Goal: Contribute content: Contribute content

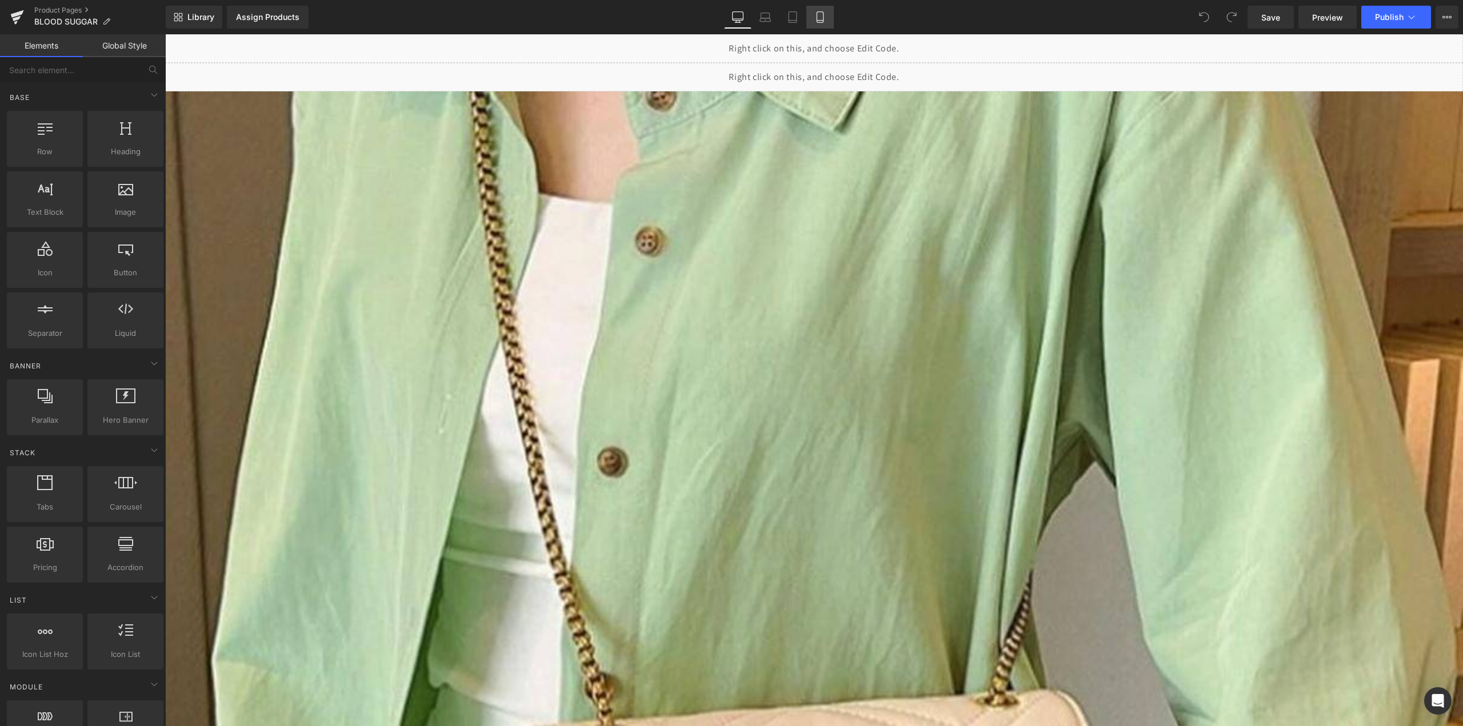
click at [819, 22] on icon at bounding box center [819, 16] width 11 height 11
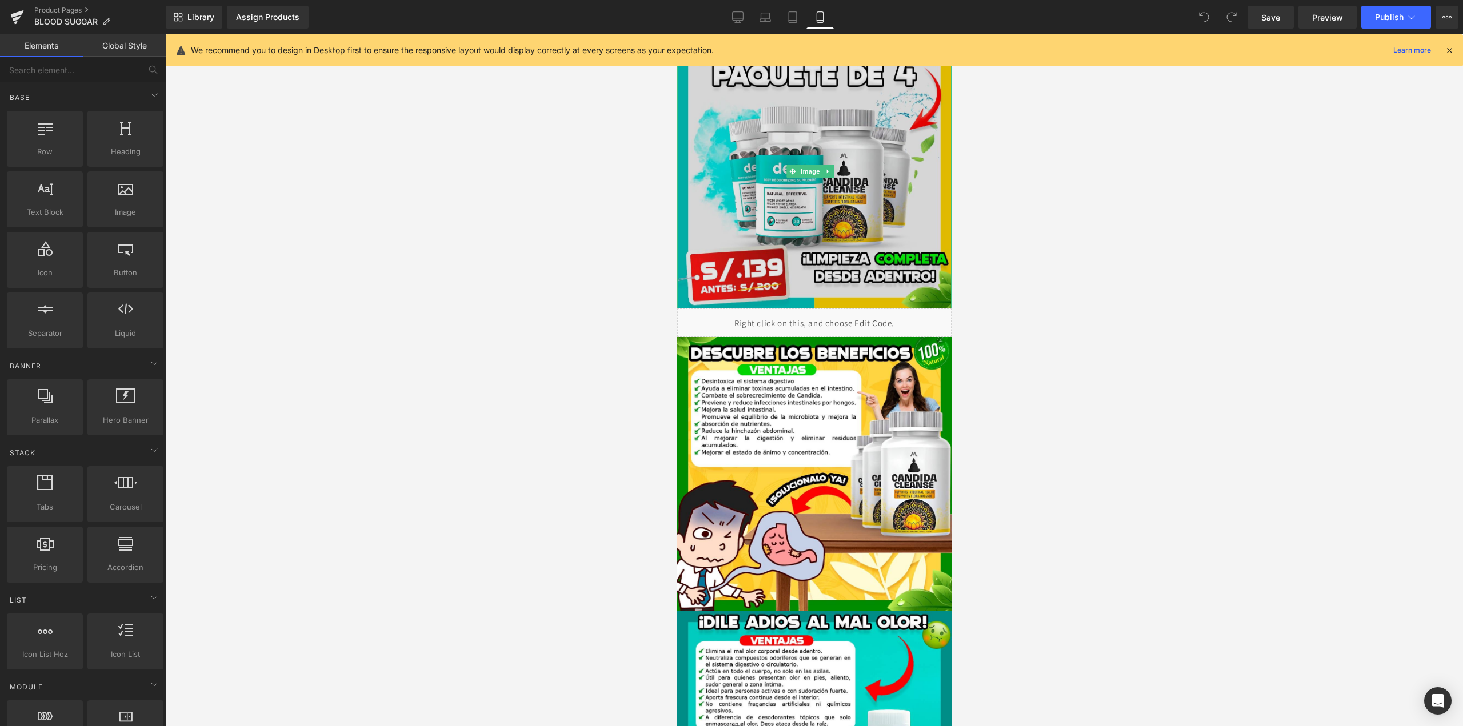
click at [824, 129] on img at bounding box center [814, 171] width 274 height 274
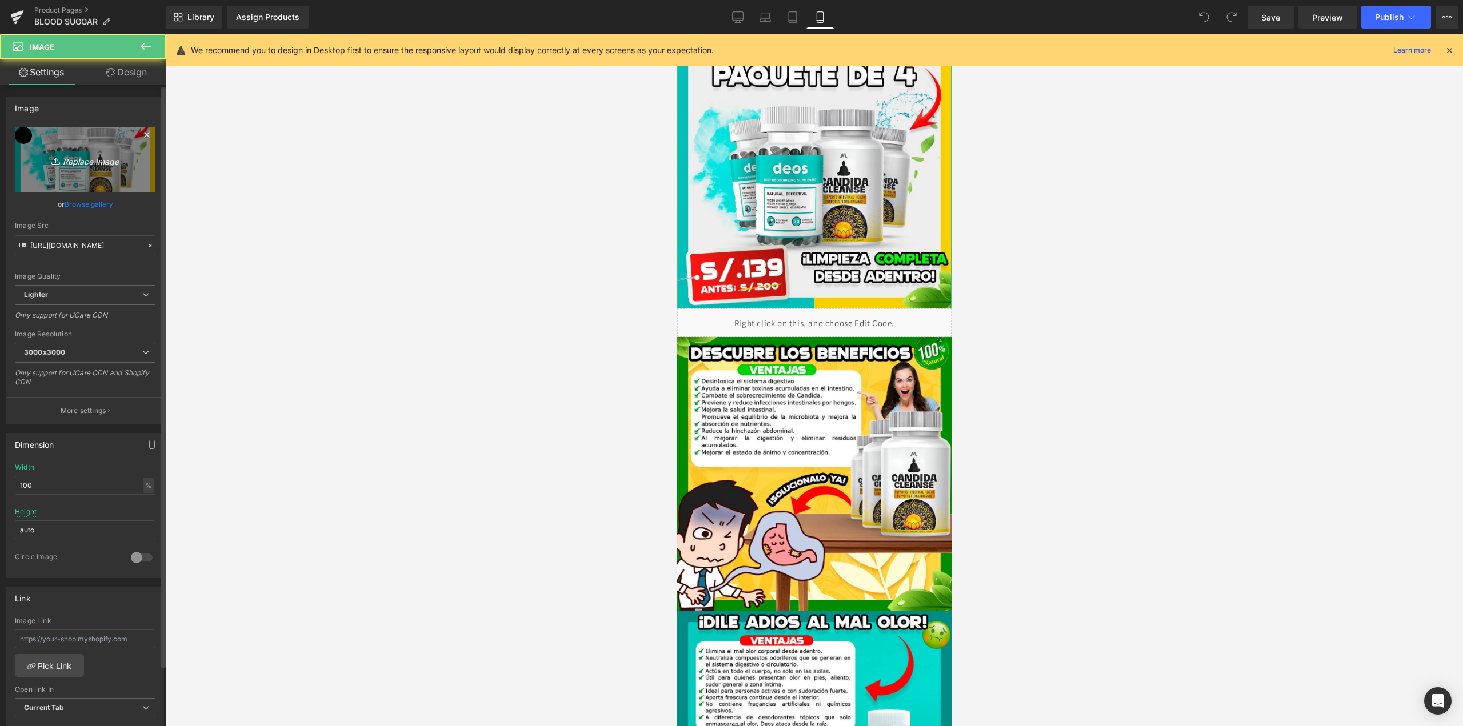
click at [106, 150] on link "Replace Image" at bounding box center [85, 160] width 141 height 66
type input "C:\fakepath\WhatsApp Image [DATE] 9.52.28 AM.jpeg"
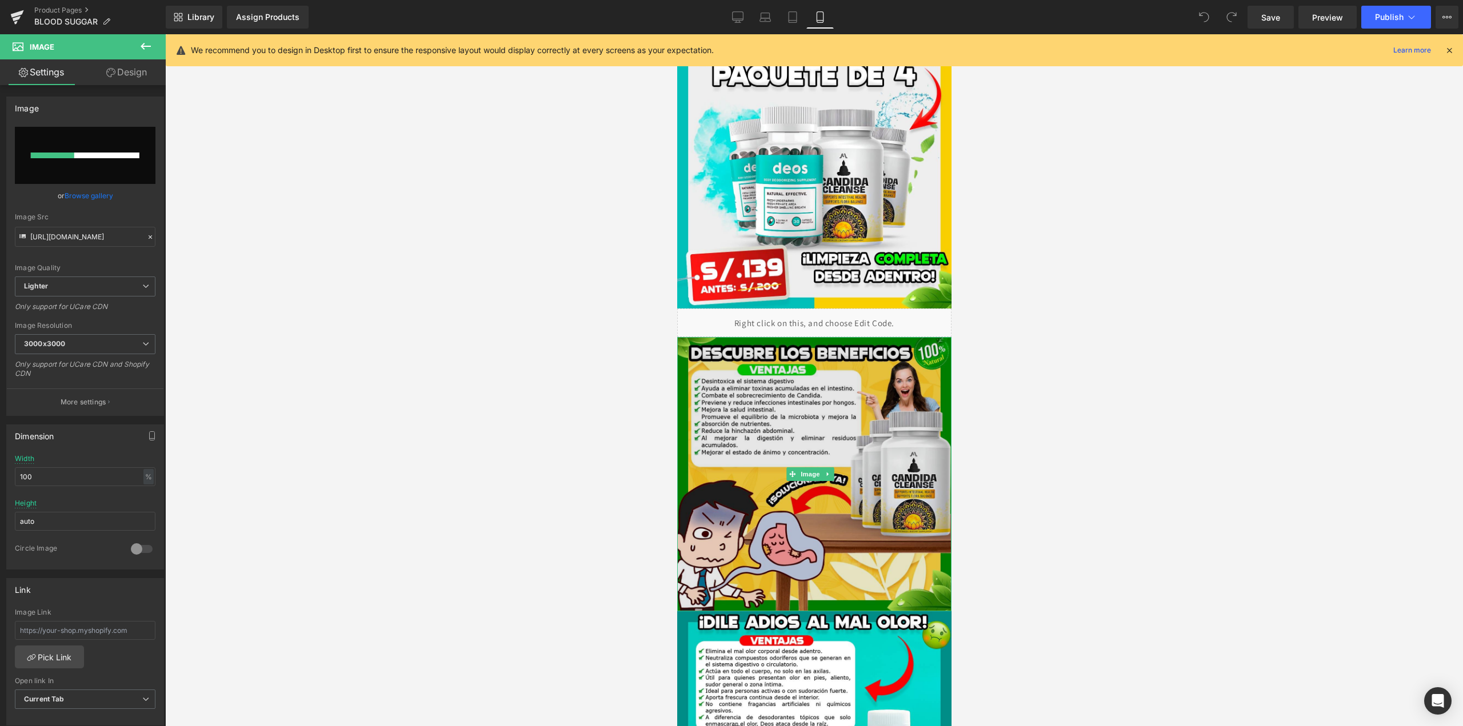
click at [841, 398] on img at bounding box center [814, 474] width 274 height 274
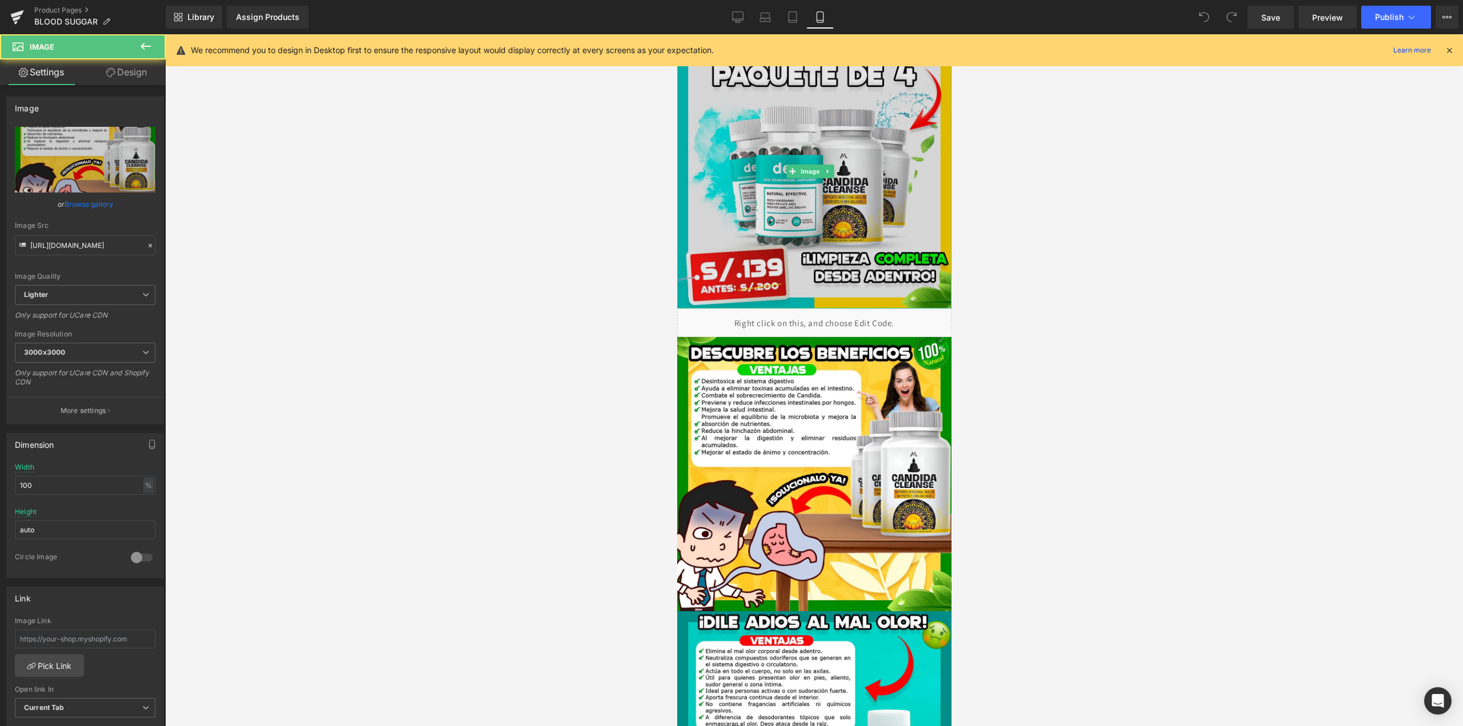
click at [855, 159] on img at bounding box center [814, 171] width 274 height 274
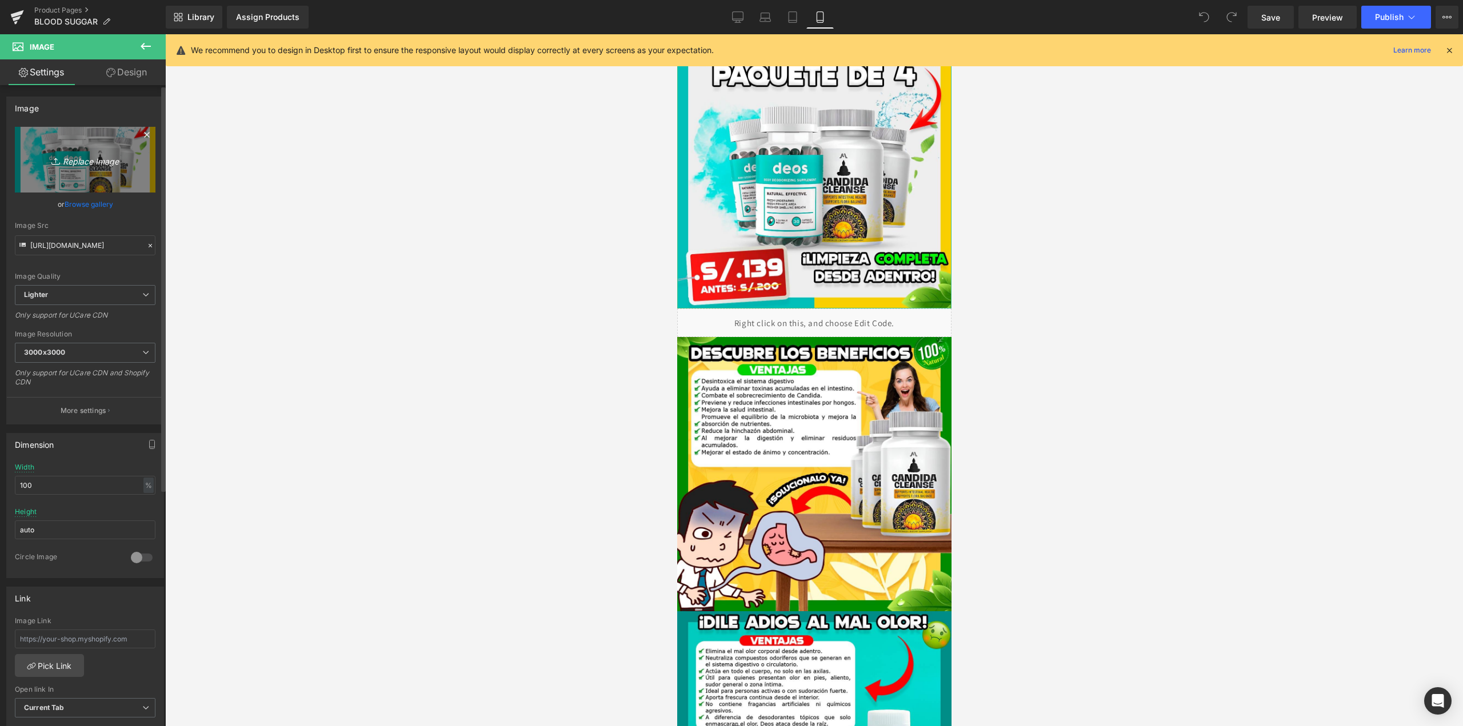
click at [108, 156] on icon "Replace Image" at bounding box center [84, 160] width 91 height 14
type input "C:\fakepath\WhatsApp Image [DATE] 9.52.28 AM.jpeg"
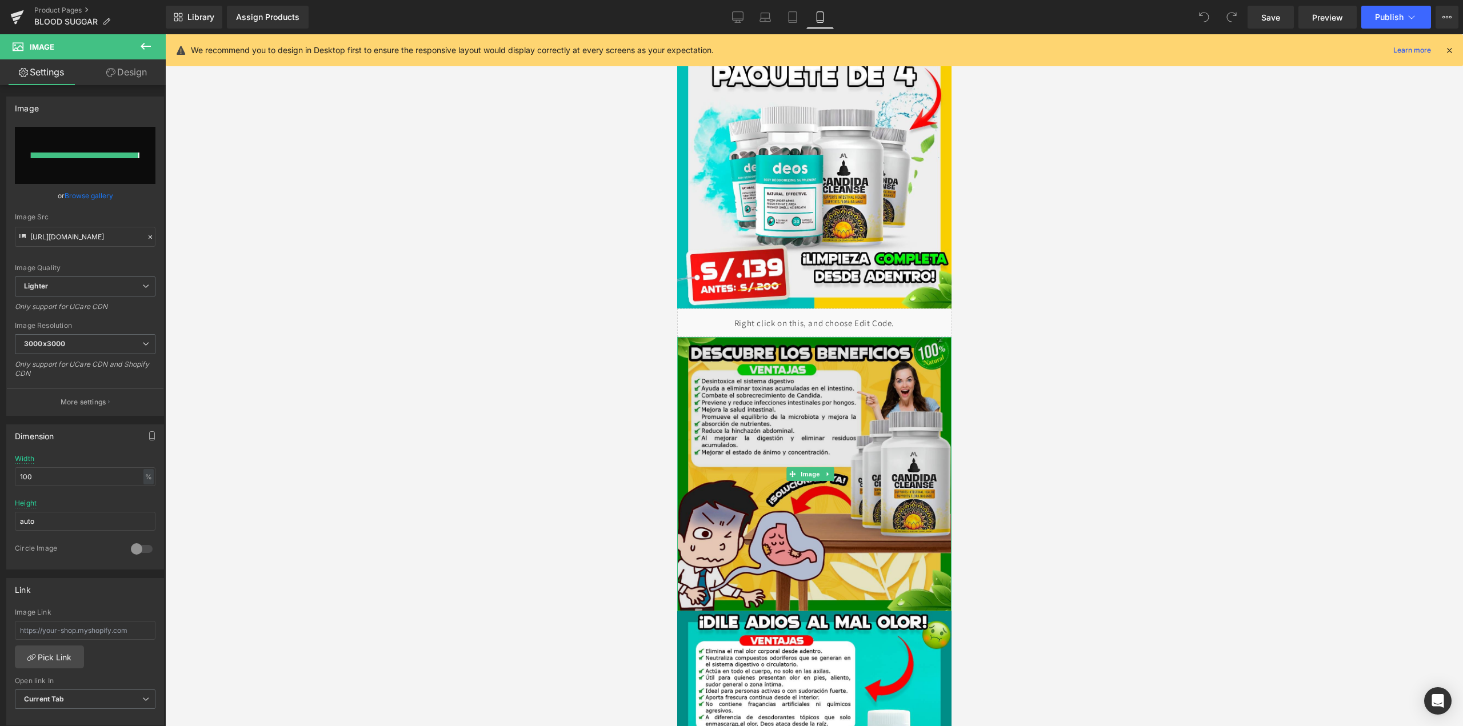
type input "[URL][DOMAIN_NAME]"
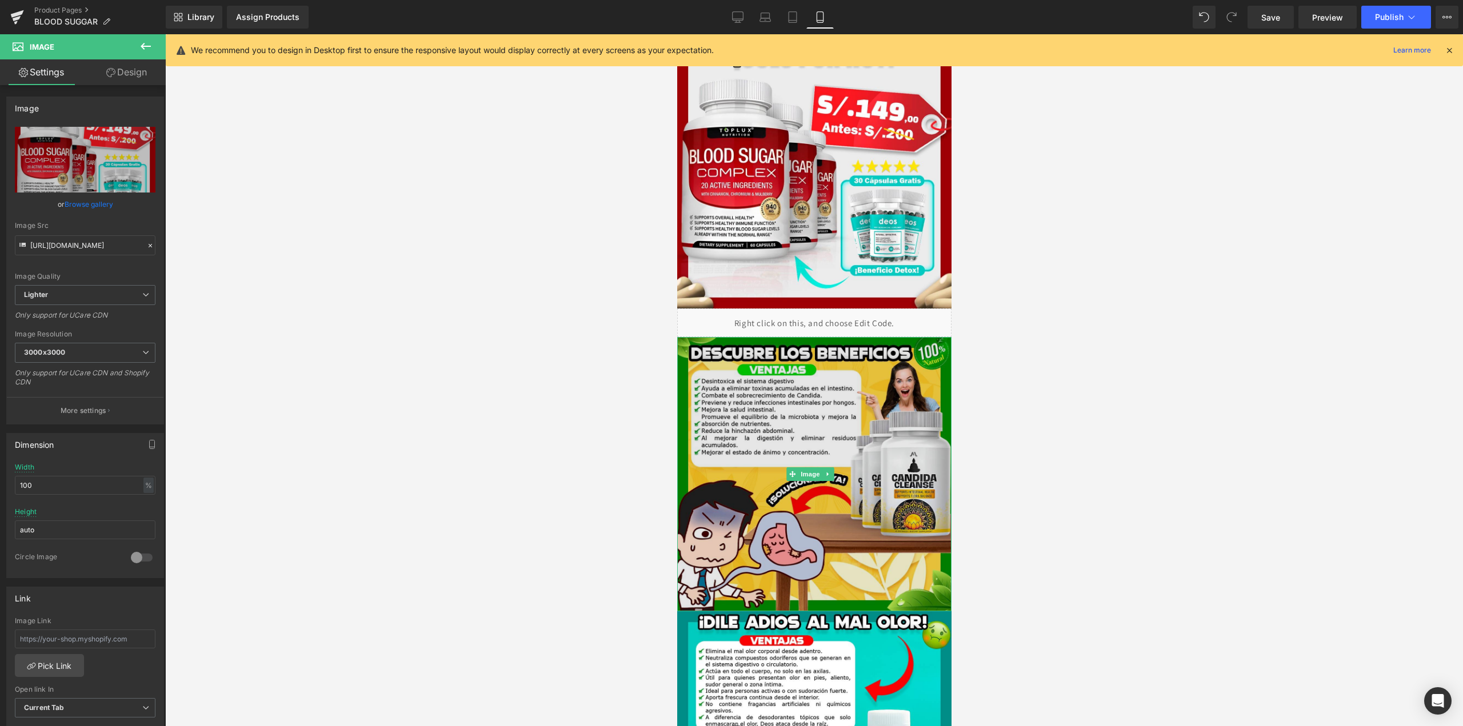
click at [819, 419] on img at bounding box center [814, 474] width 274 height 274
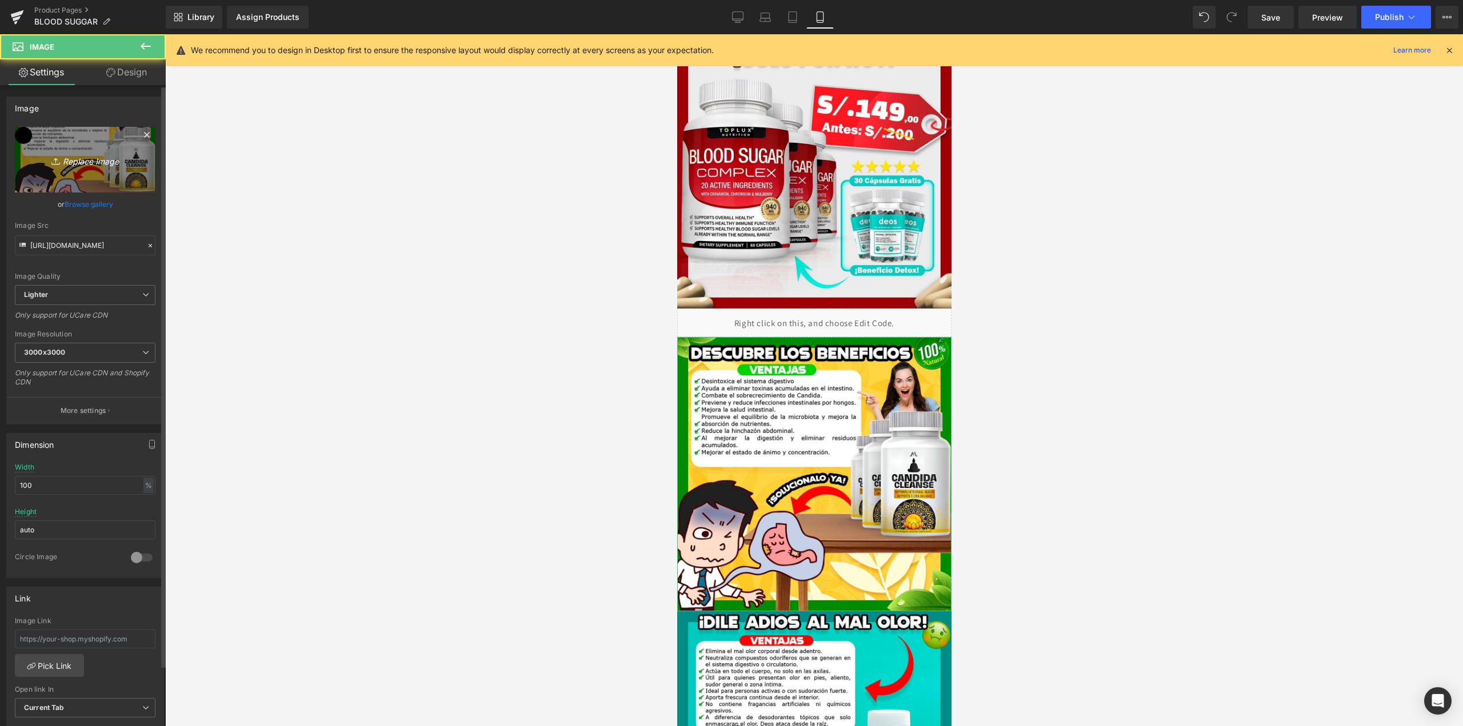
click at [89, 130] on link "Replace Image" at bounding box center [85, 160] width 141 height 66
type input "C:\fakepath\WhatsApp Image [DATE] 9.54.20 AM.jpeg"
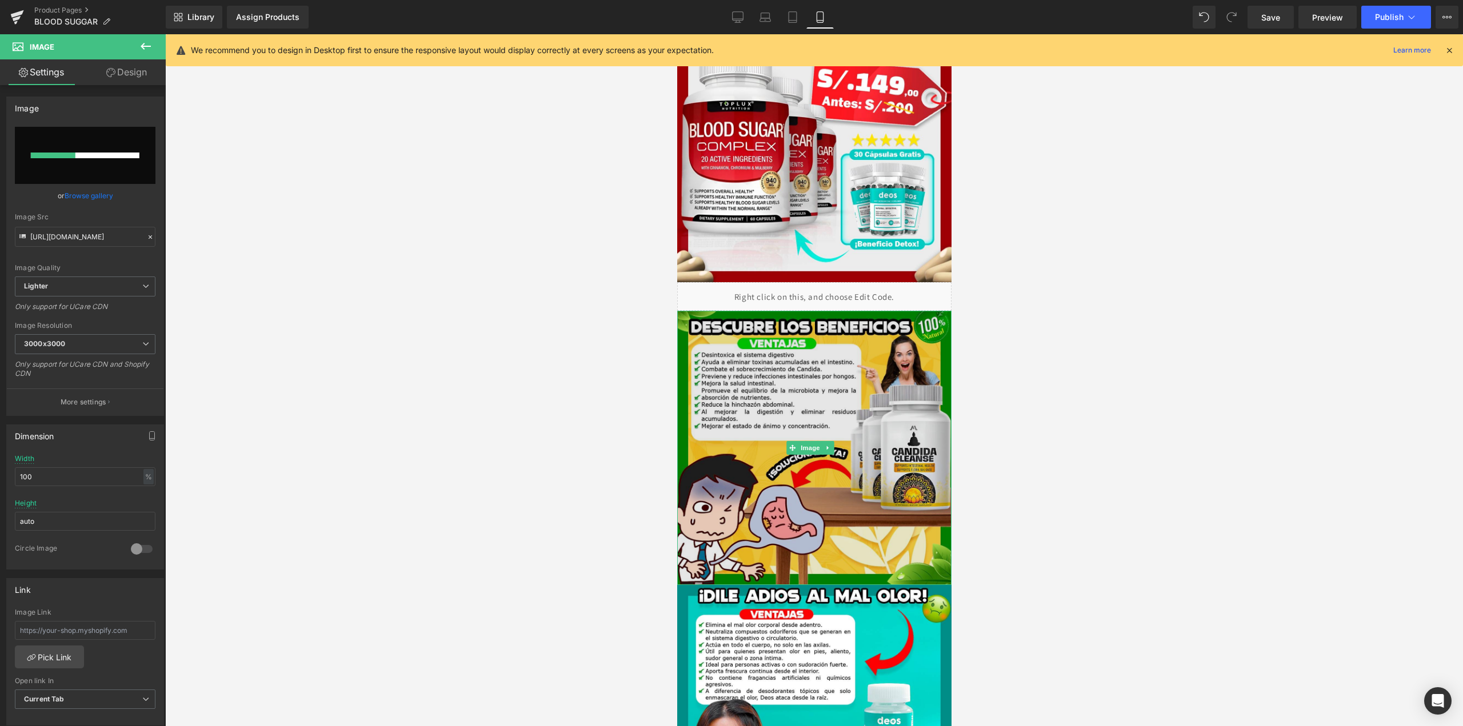
scroll to position [229, 0]
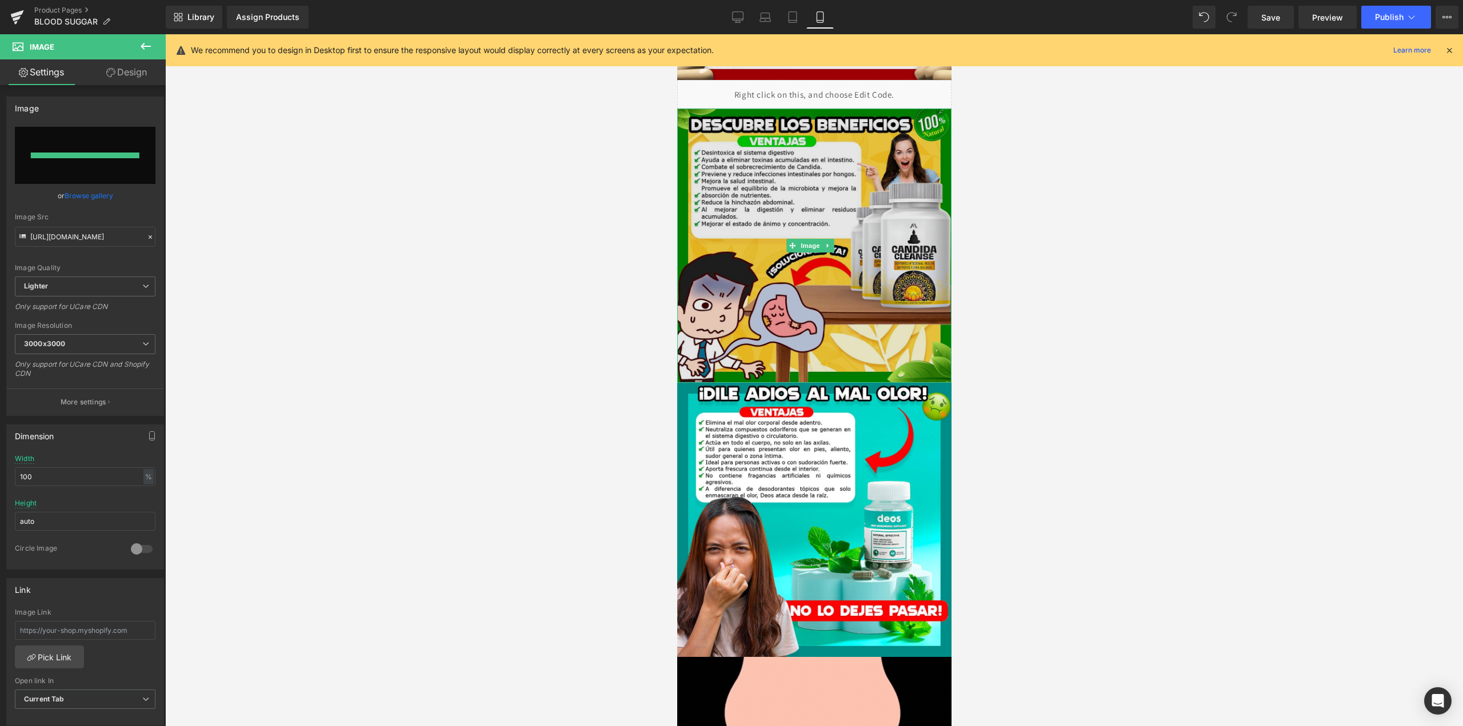
type input "[URL][DOMAIN_NAME]"
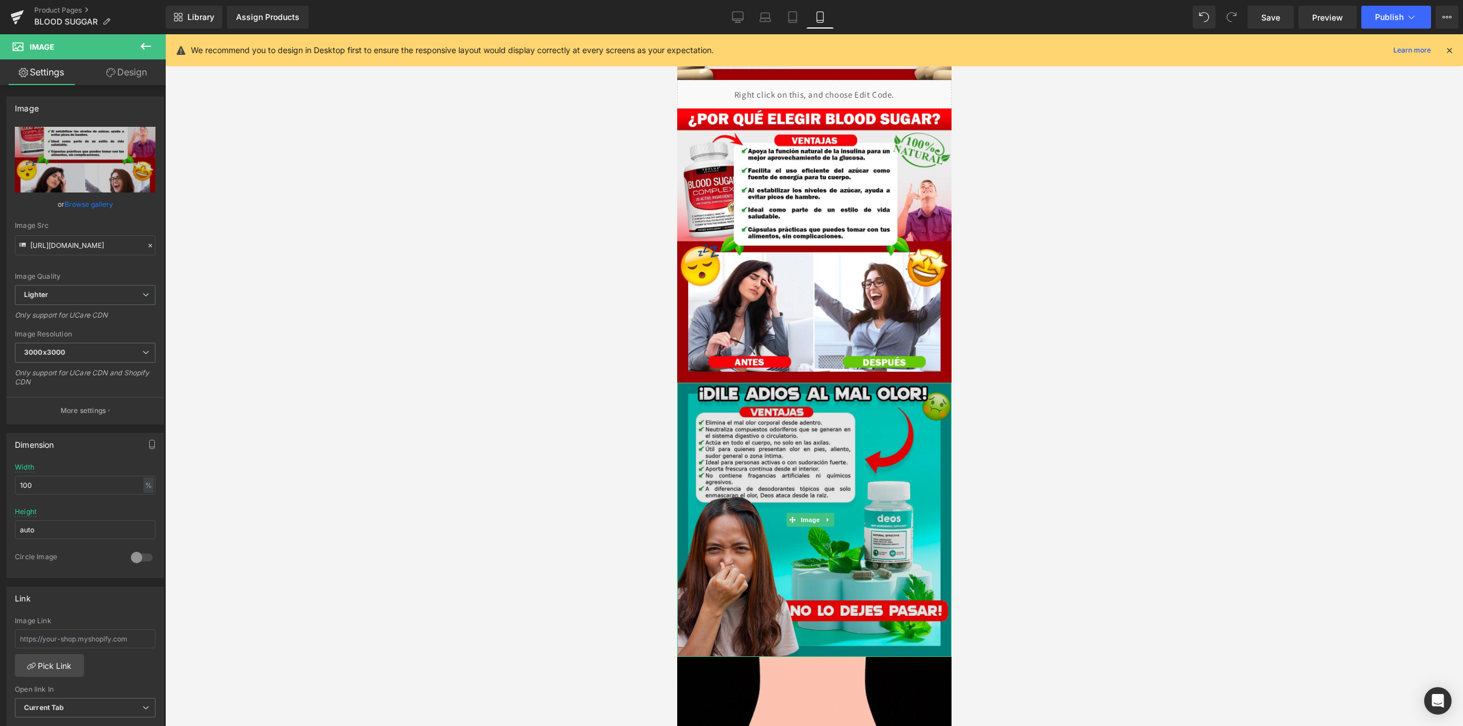
click at [851, 463] on img at bounding box center [814, 520] width 274 height 274
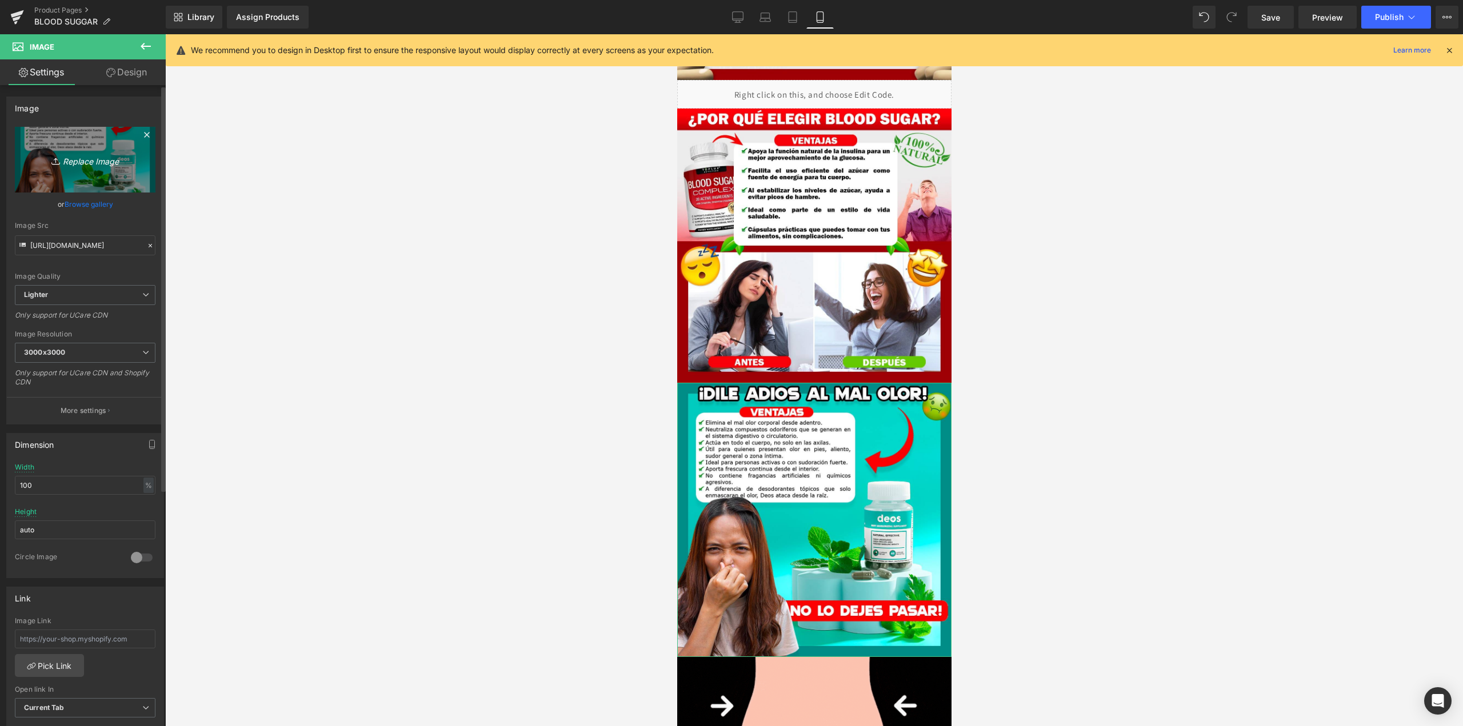
click at [92, 155] on icon "Replace Image" at bounding box center [84, 160] width 91 height 14
type input "C:\fakepath\WhatsApp Image [DATE] 9.54.20 AM (1).jpeg"
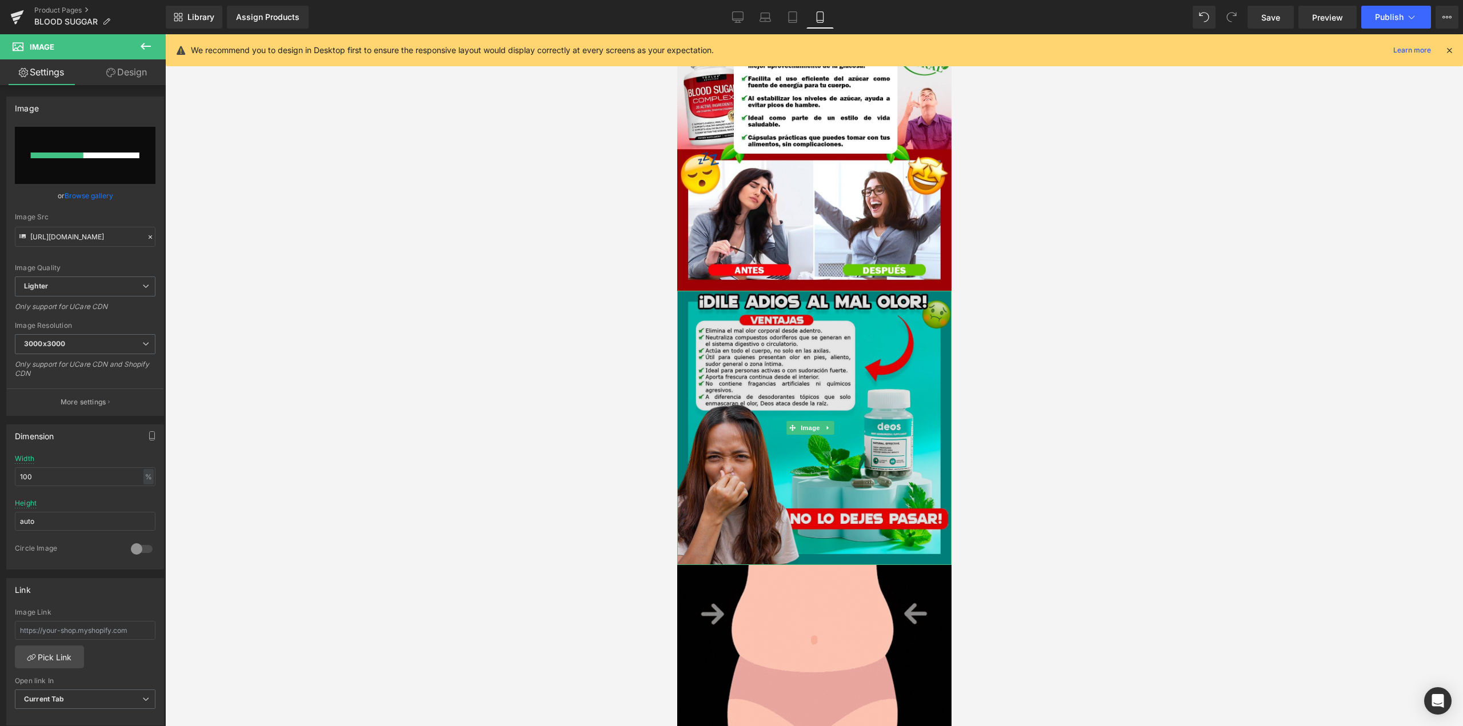
scroll to position [343, 0]
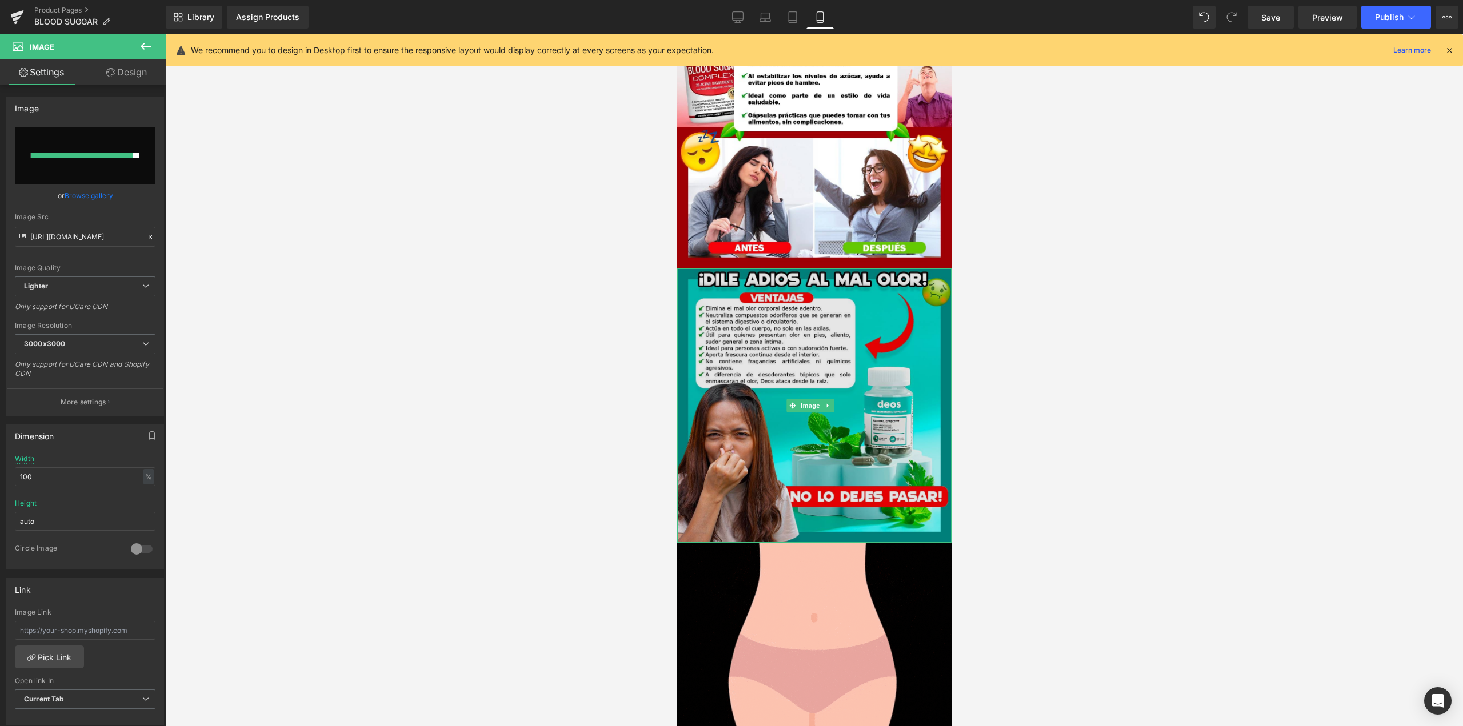
type input "[URL][DOMAIN_NAME]"
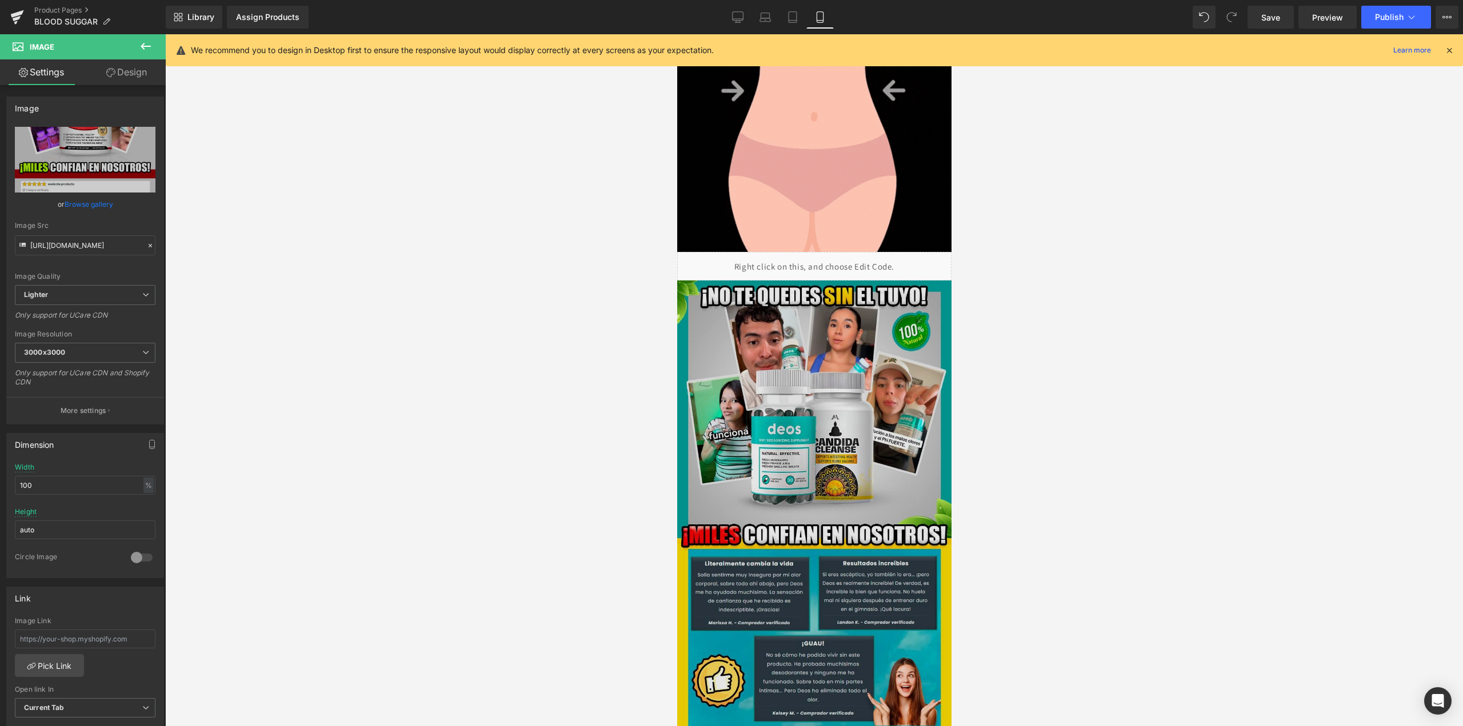
scroll to position [1086, 0]
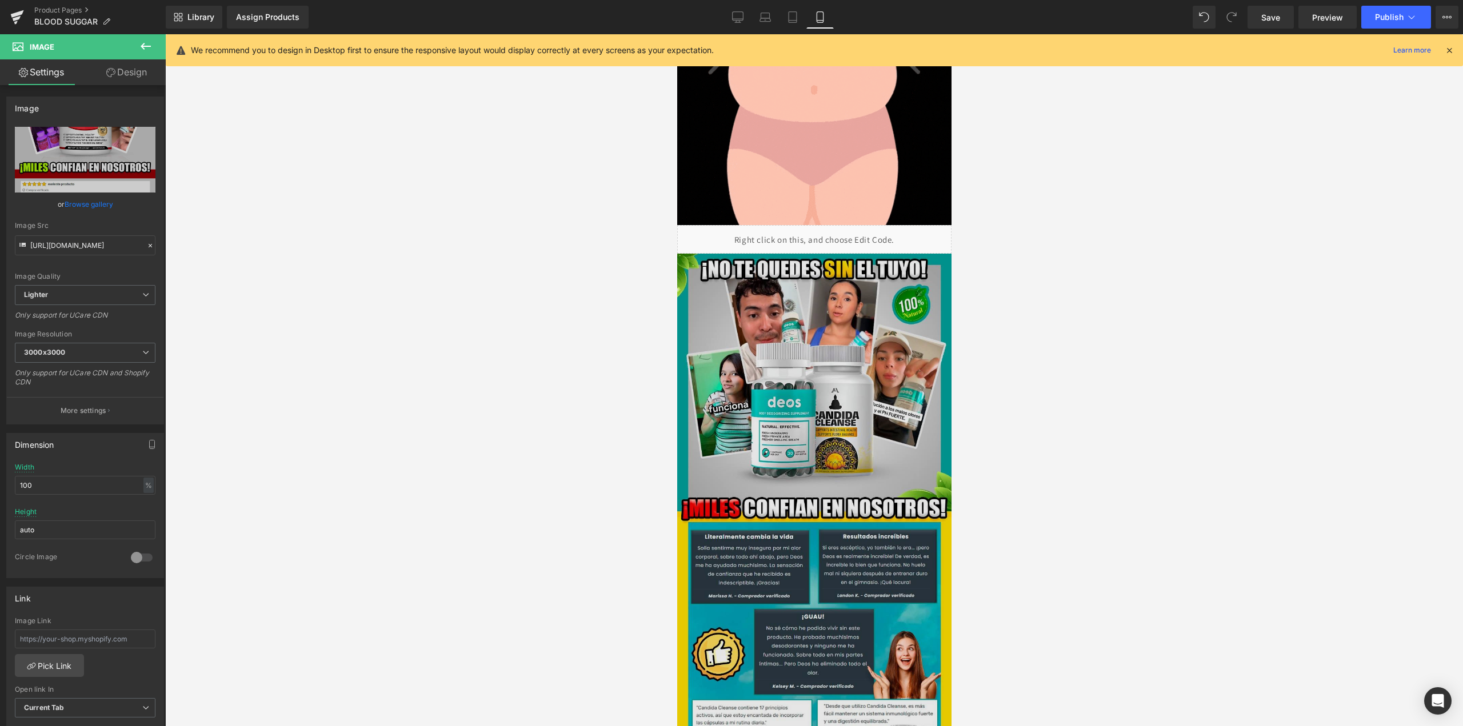
click at [844, 343] on img at bounding box center [814, 525] width 274 height 543
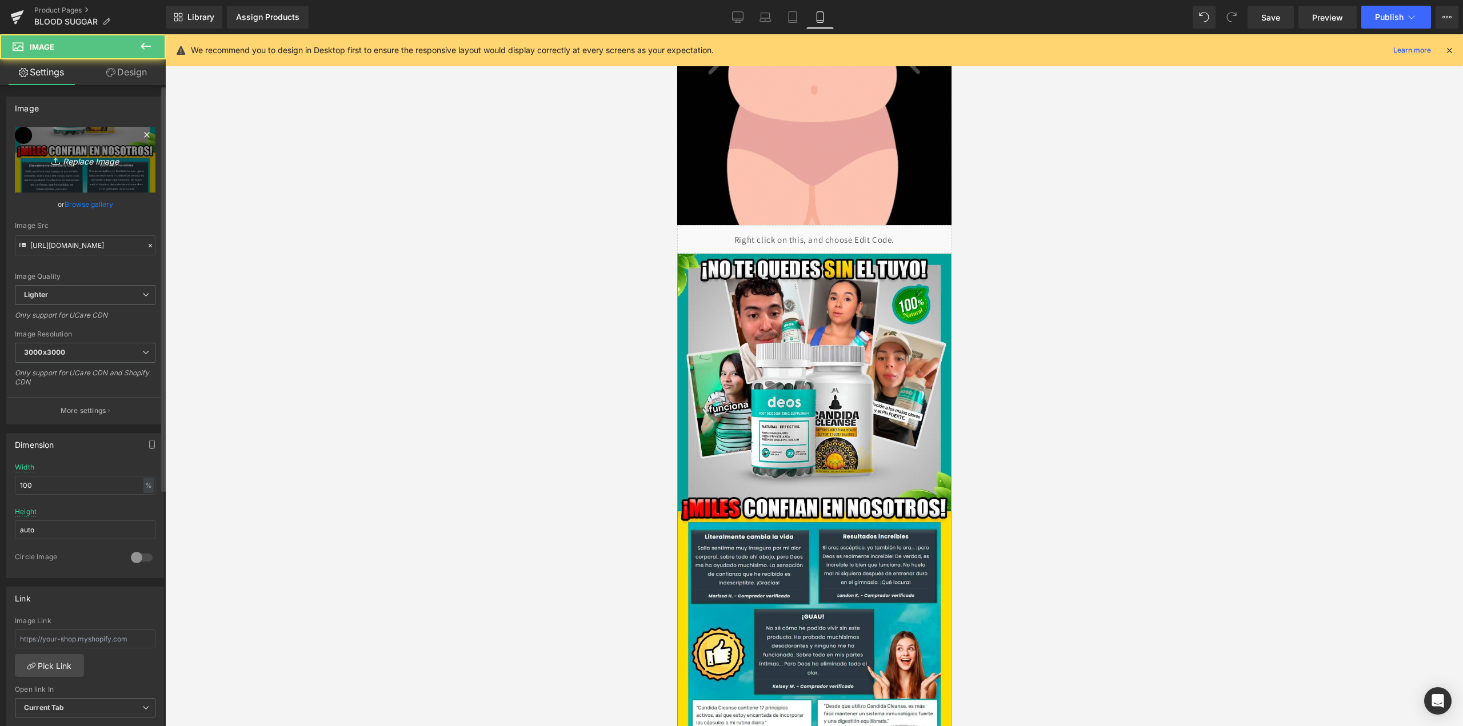
click at [71, 167] on link "Replace Image" at bounding box center [85, 160] width 141 height 66
type input "C:\fakepath\WhatsApp Image [DATE] 9.54.21 AM.jpeg"
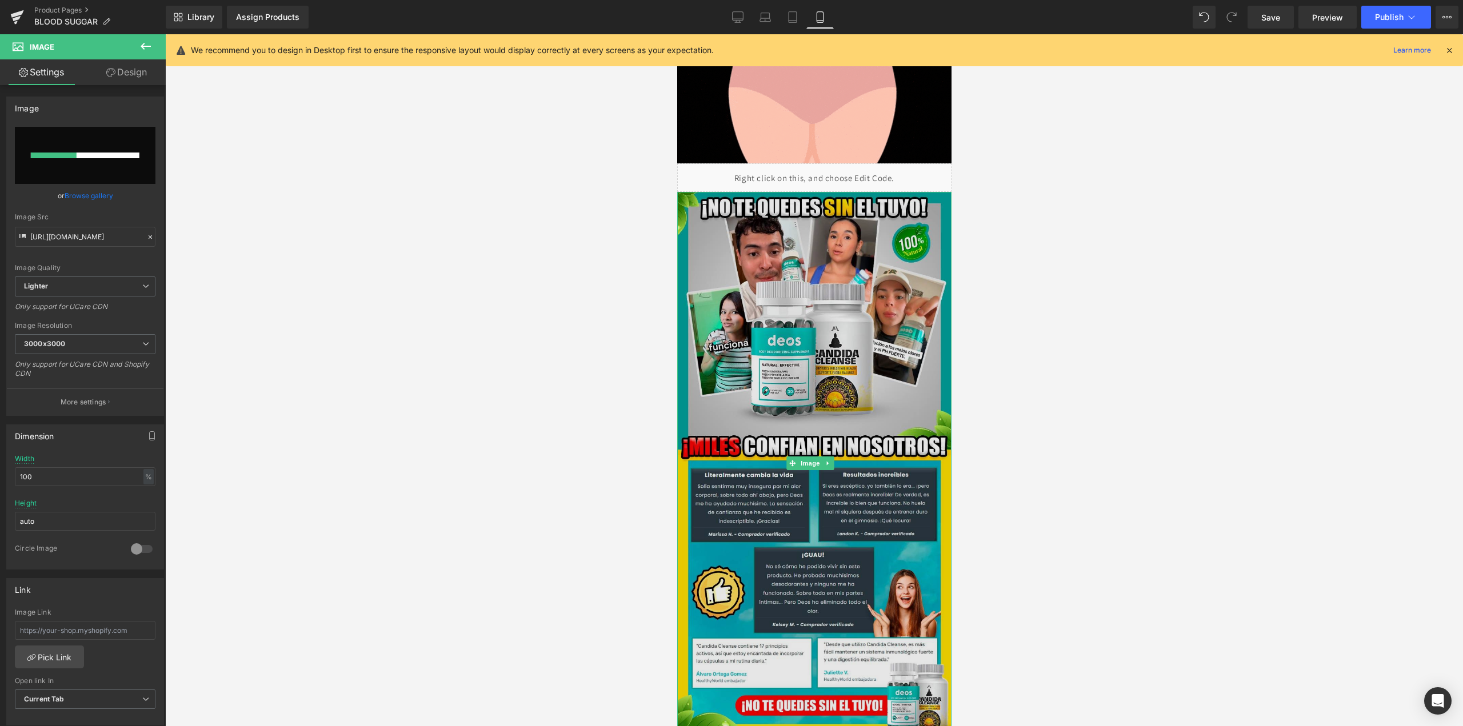
scroll to position [1143, 0]
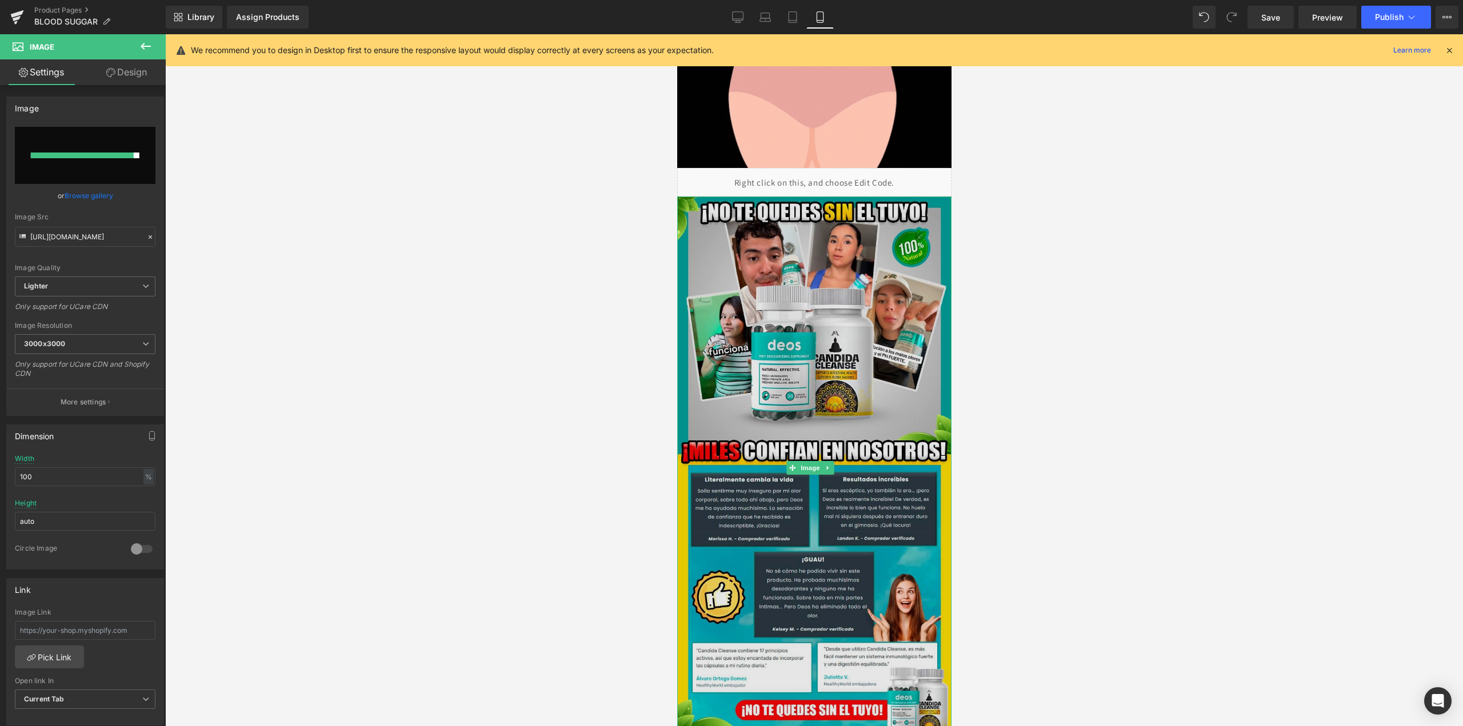
type input "[URL][DOMAIN_NAME]"
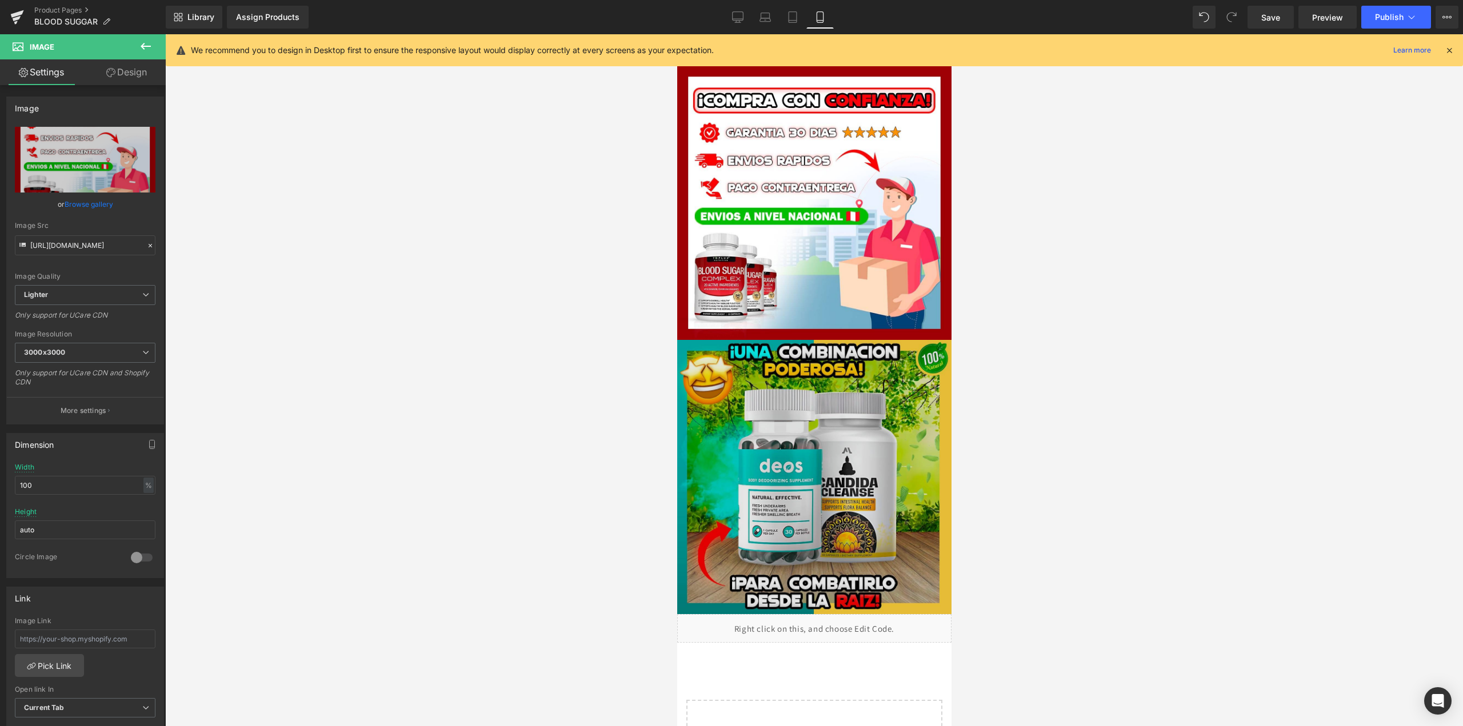
scroll to position [1334, 0]
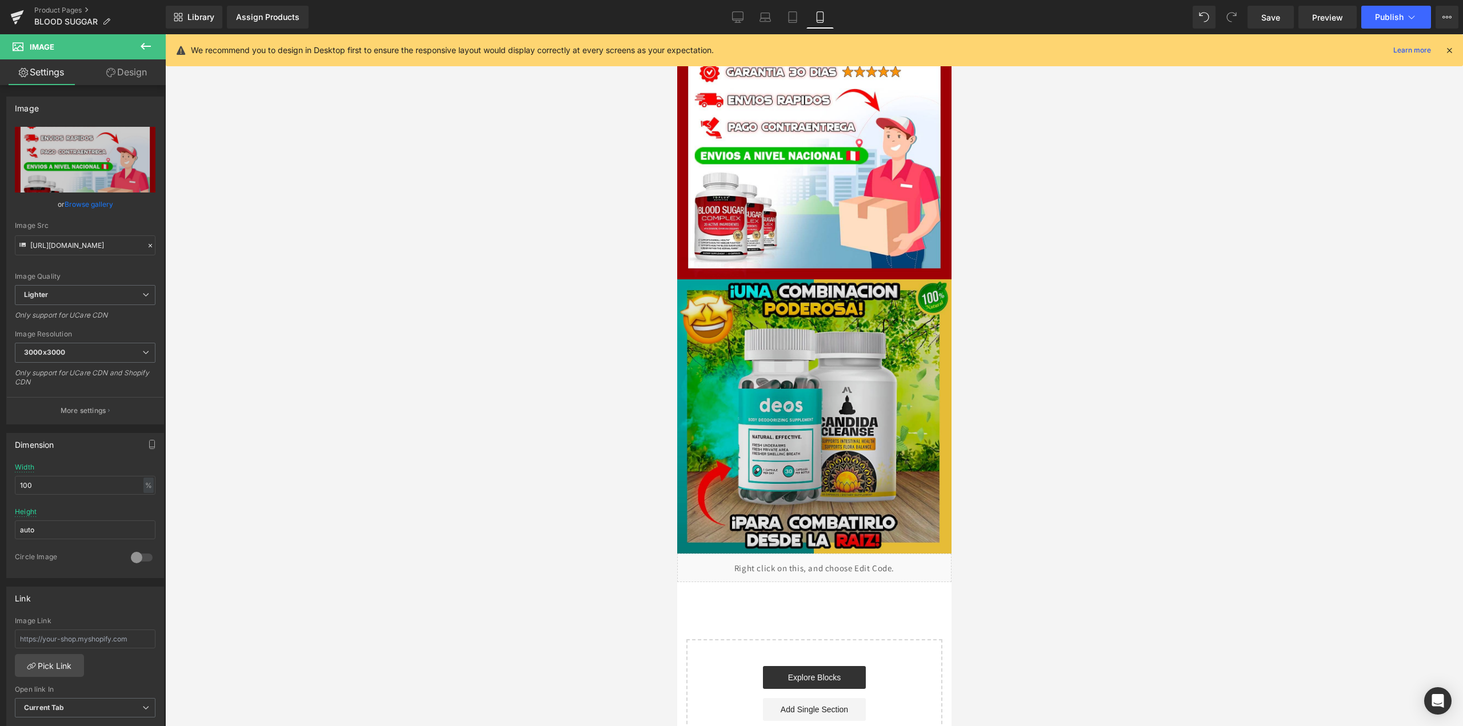
click at [889, 298] on img at bounding box center [814, 416] width 274 height 274
click at [878, 357] on img at bounding box center [814, 416] width 274 height 274
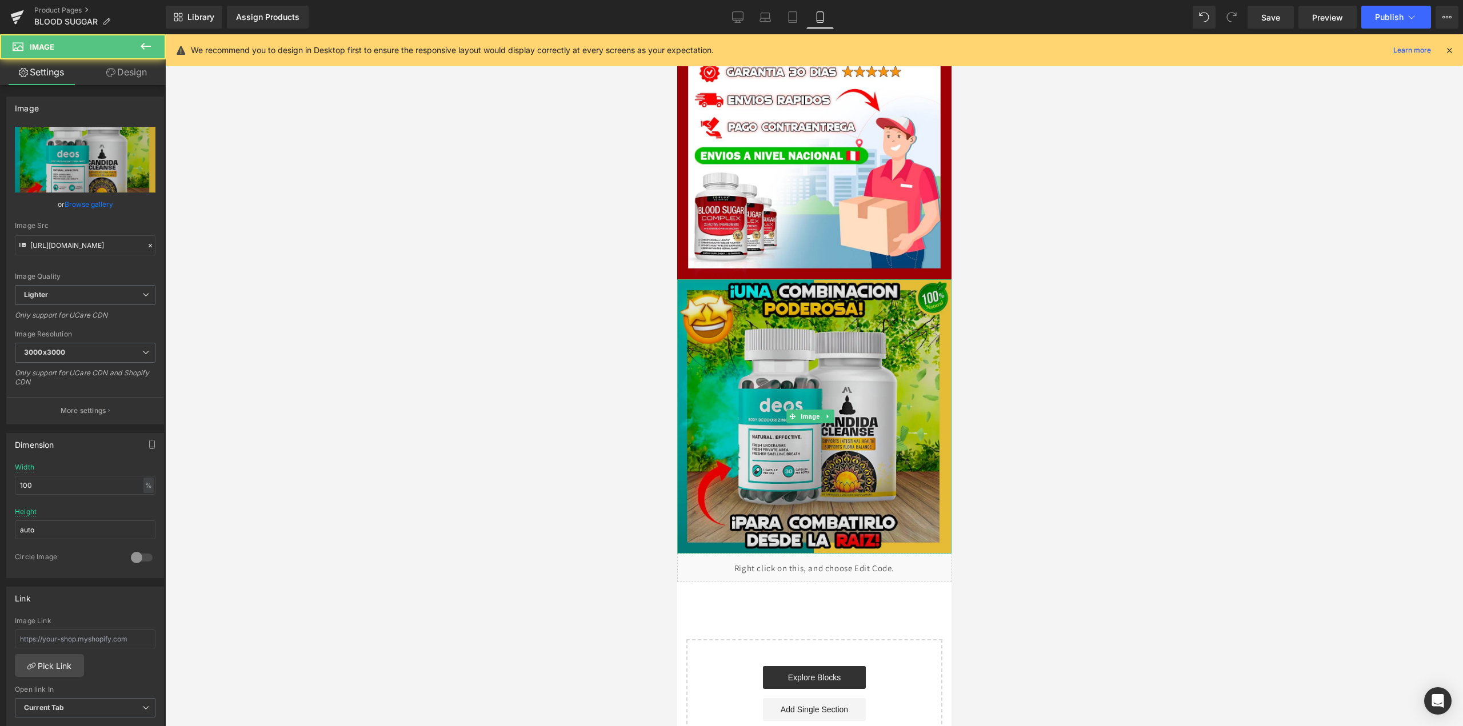
click at [828, 355] on img at bounding box center [814, 416] width 274 height 274
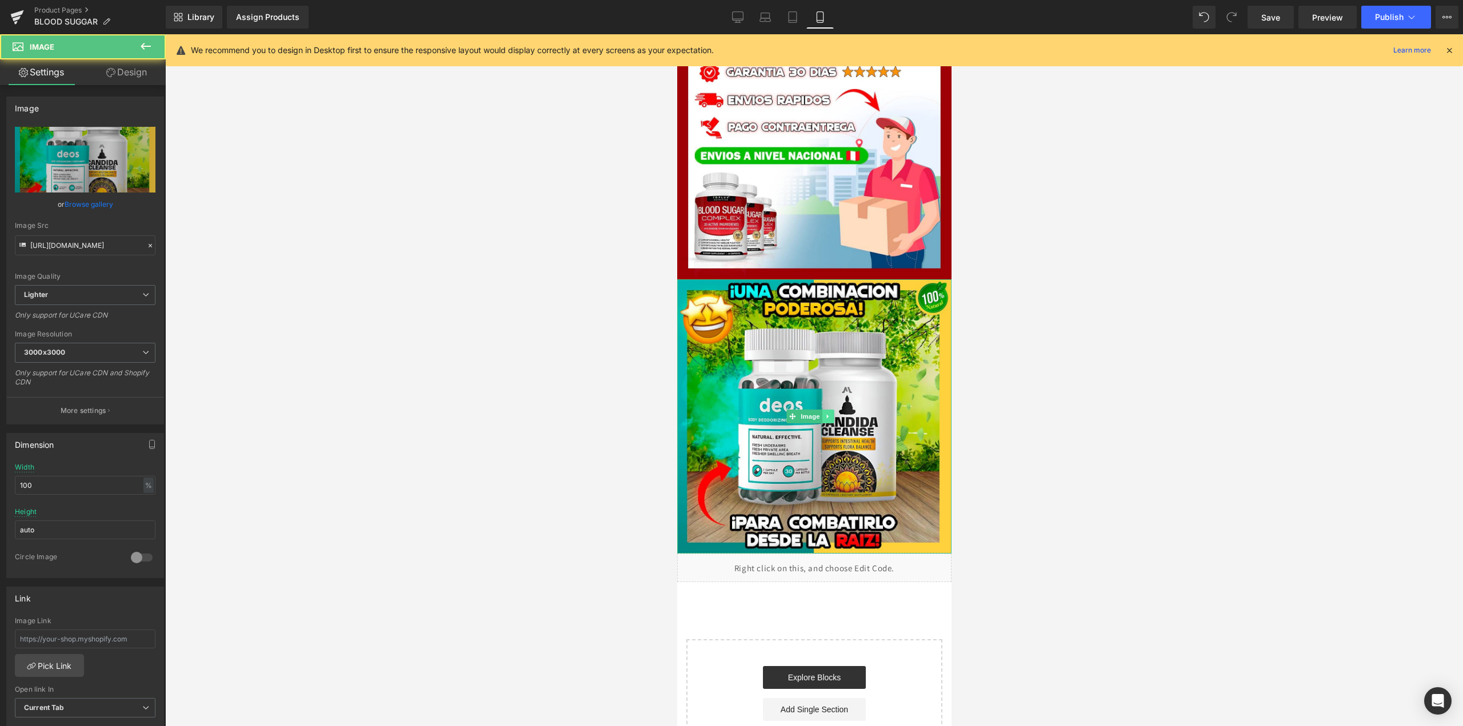
click at [828, 413] on icon at bounding box center [827, 416] width 6 height 7
click at [833, 414] on icon at bounding box center [833, 417] width 6 height 6
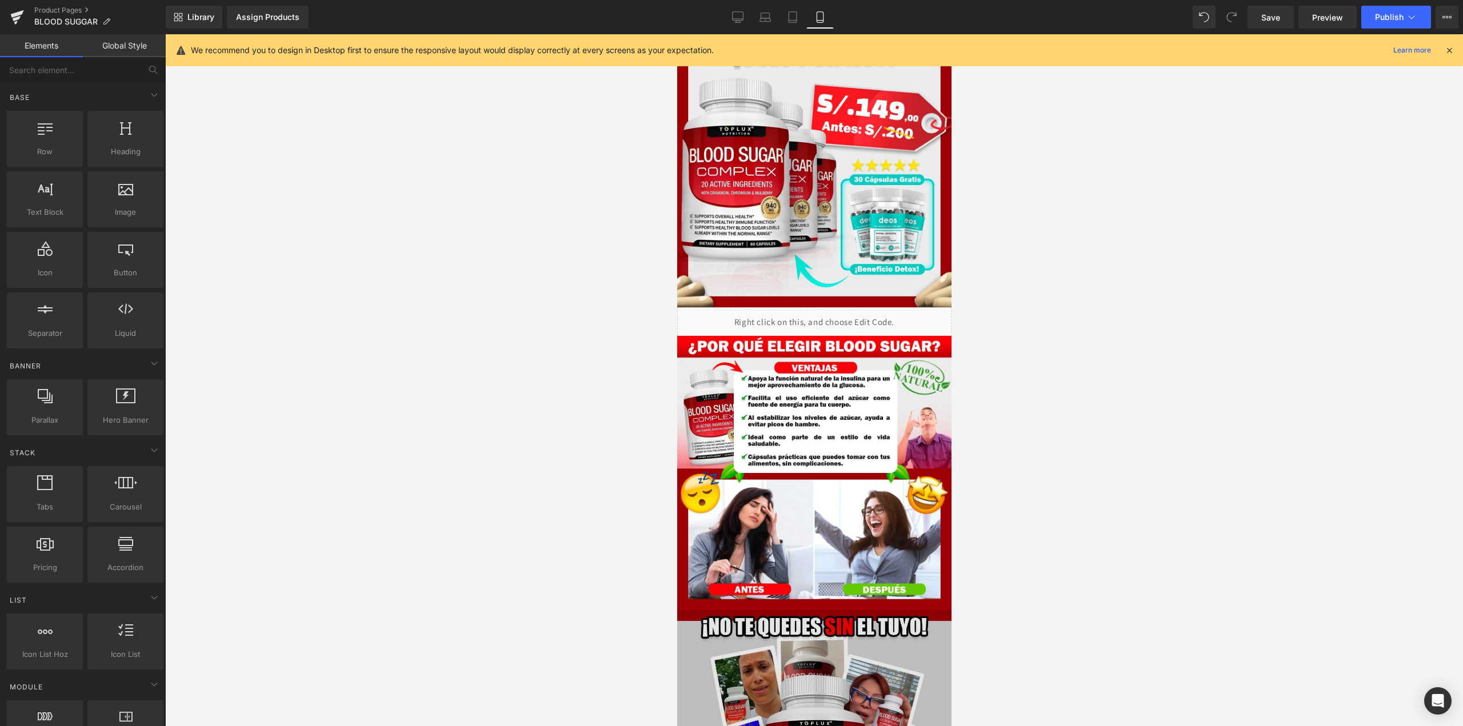
scroll to position [0, 0]
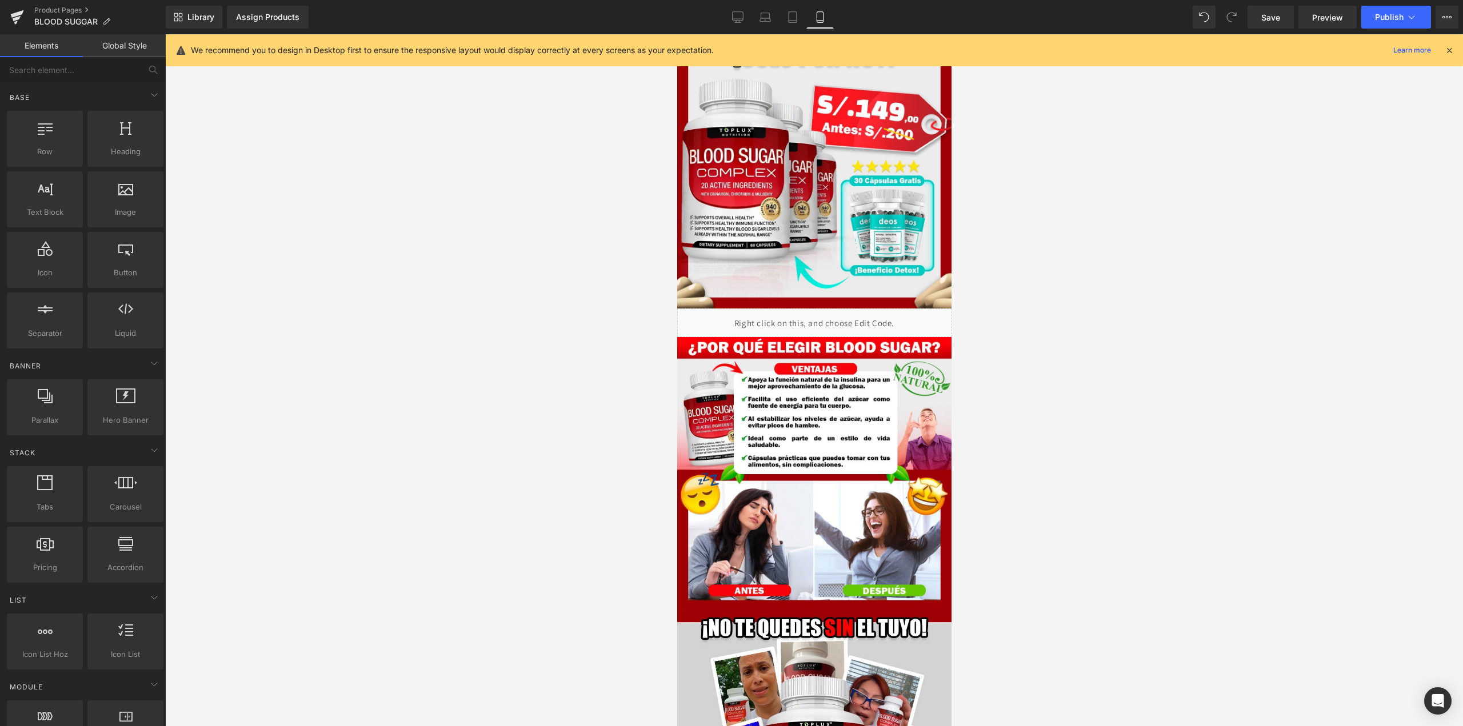
click at [1453, 51] on icon at bounding box center [1449, 50] width 10 height 10
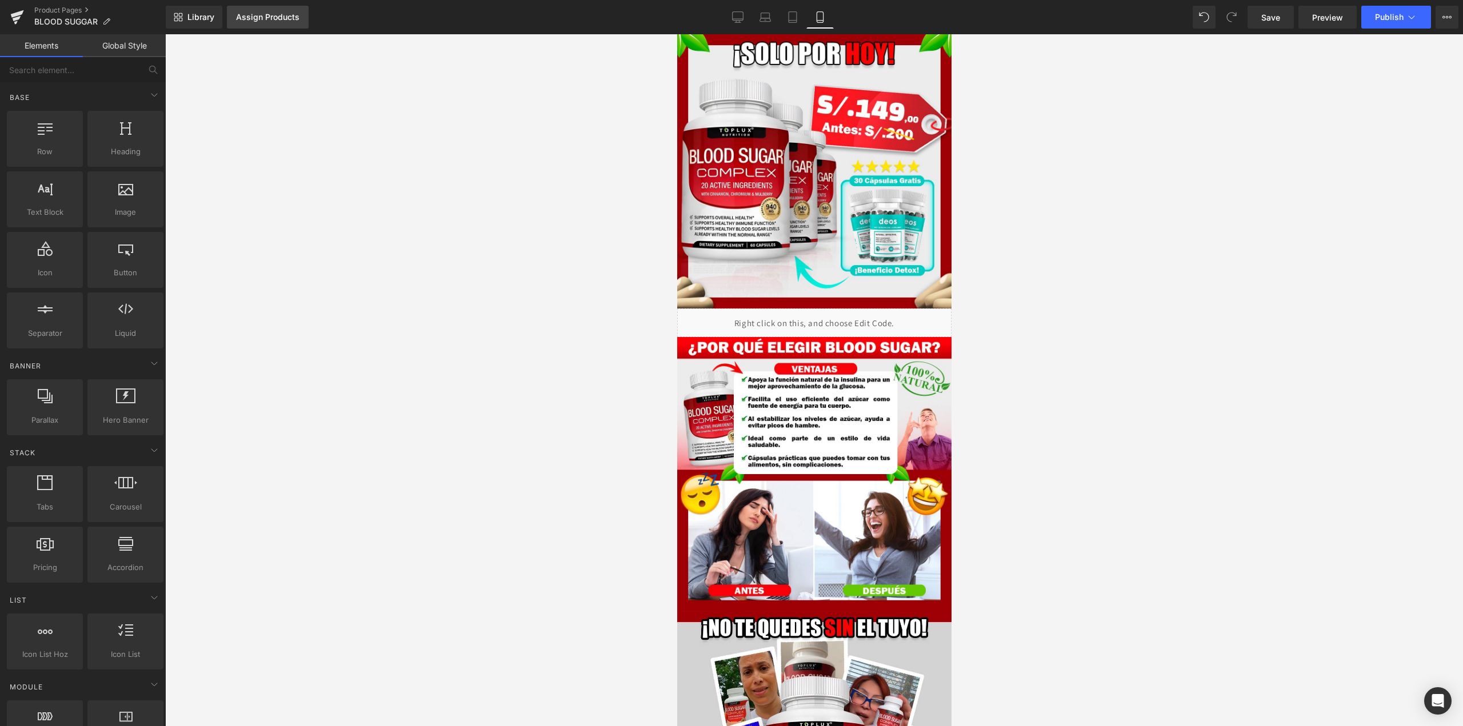
click at [243, 21] on div "Assign Products" at bounding box center [267, 17] width 63 height 9
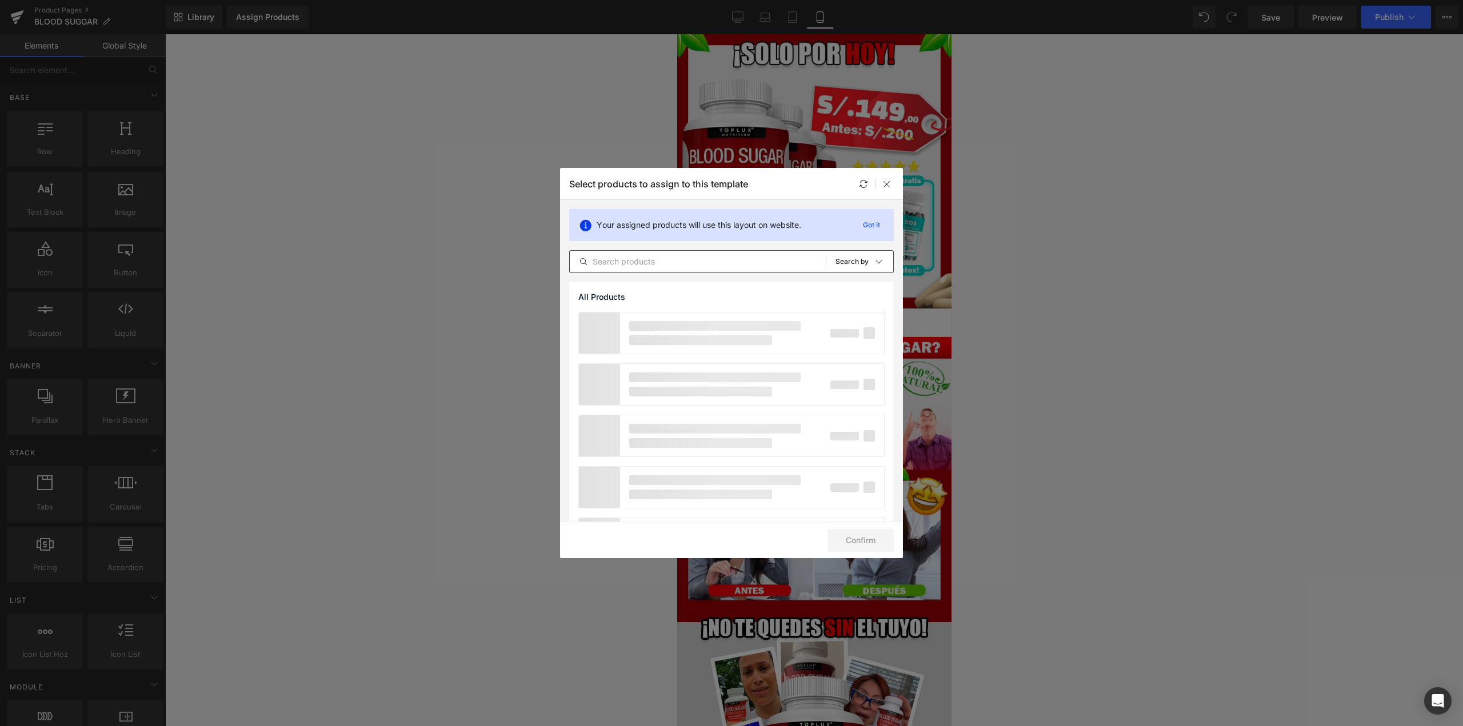
click at [643, 255] on input "text" at bounding box center [698, 262] width 256 height 14
type input "blood"
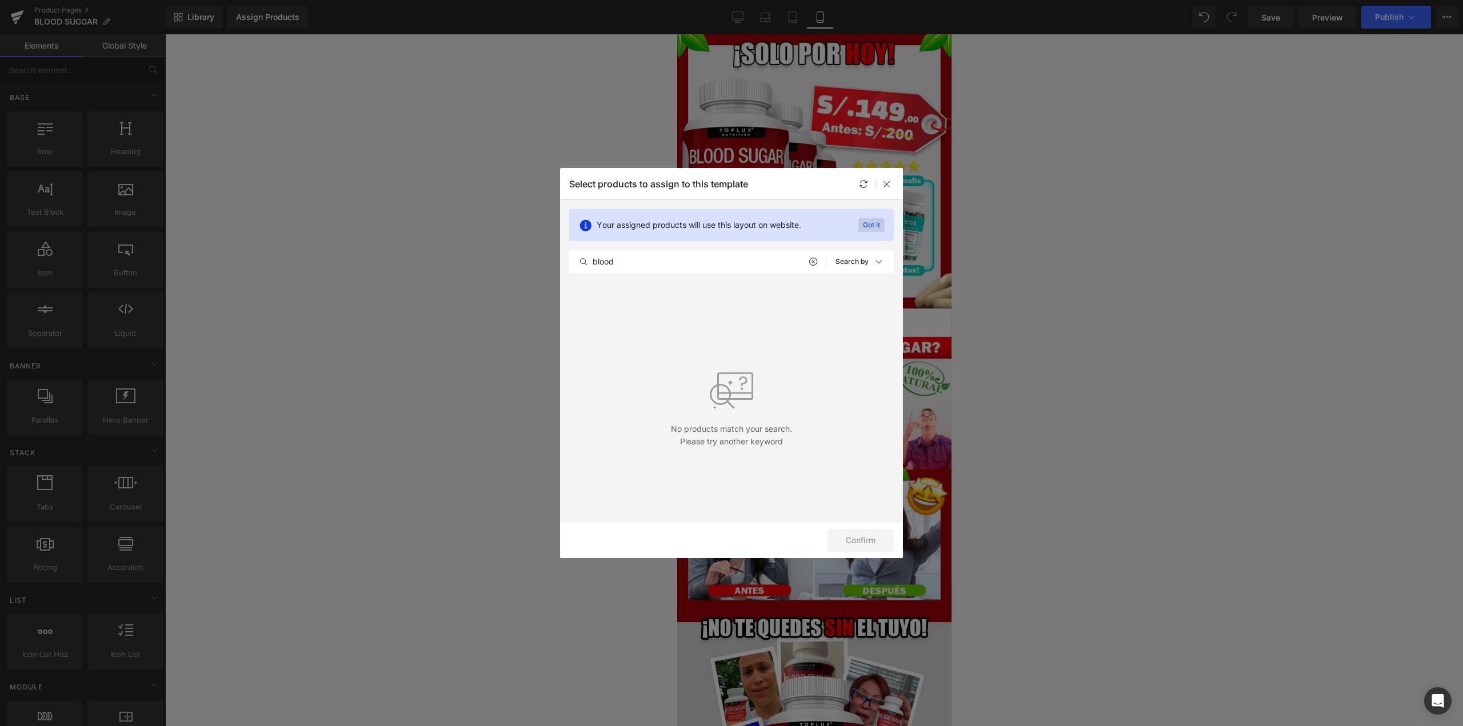
click at [872, 220] on p "Got it" at bounding box center [871, 225] width 26 height 14
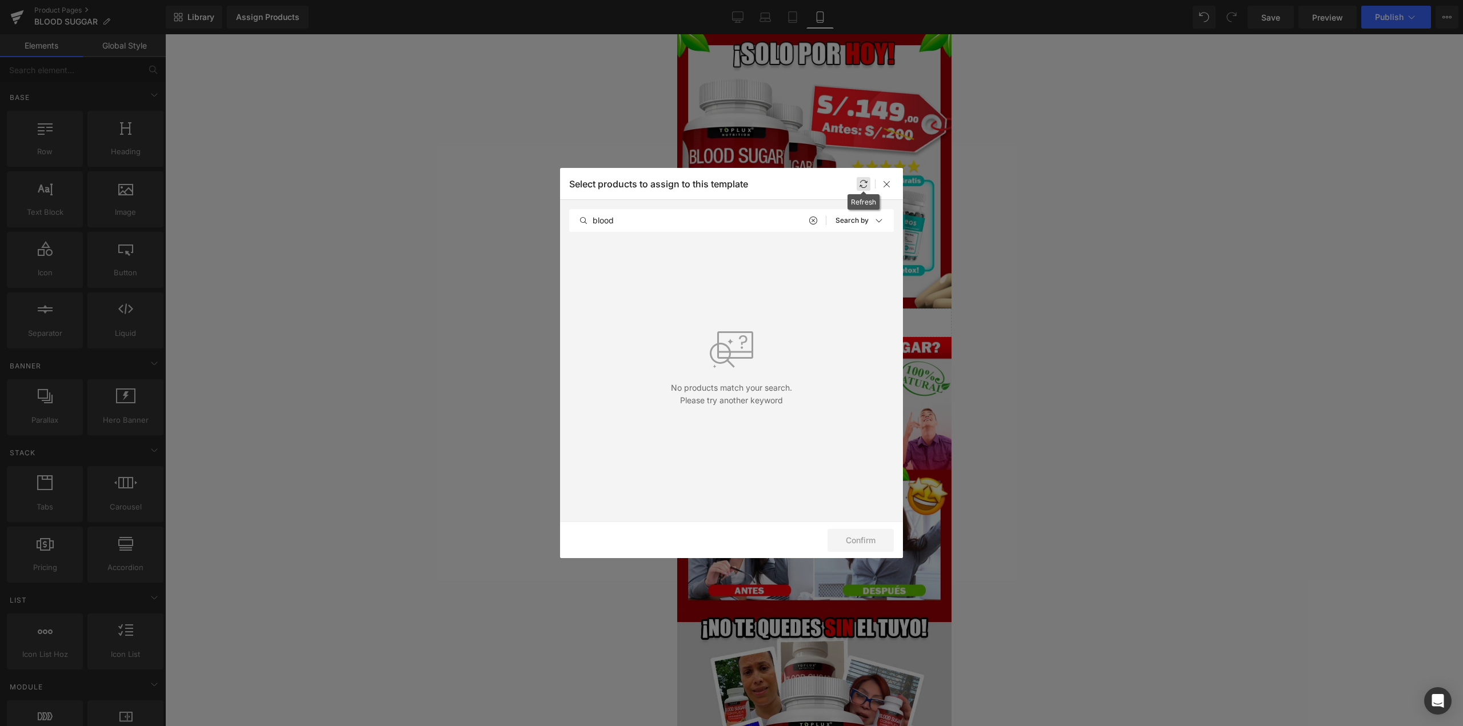
click at [866, 180] on icon at bounding box center [863, 183] width 9 height 9
click at [811, 219] on icon at bounding box center [813, 220] width 8 height 9
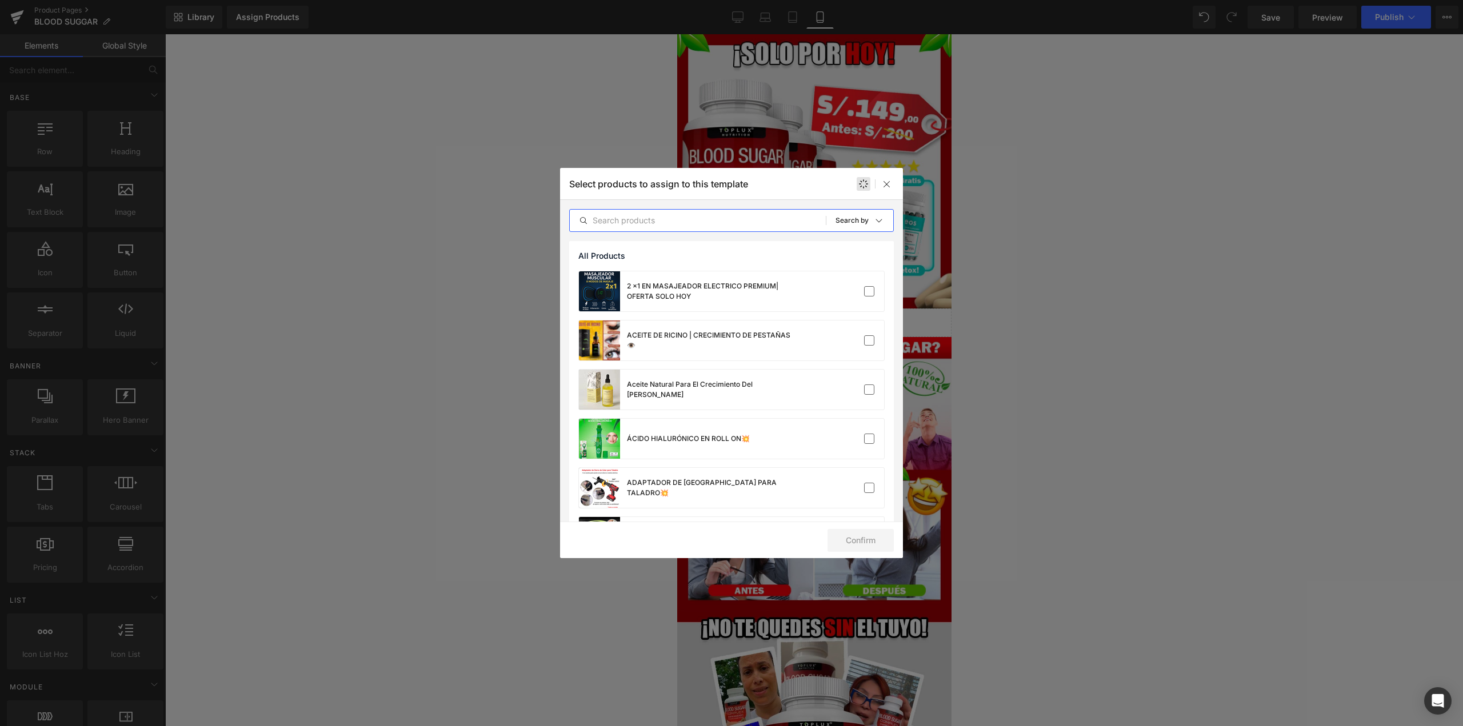
click at [743, 225] on input "text" at bounding box center [698, 221] width 256 height 14
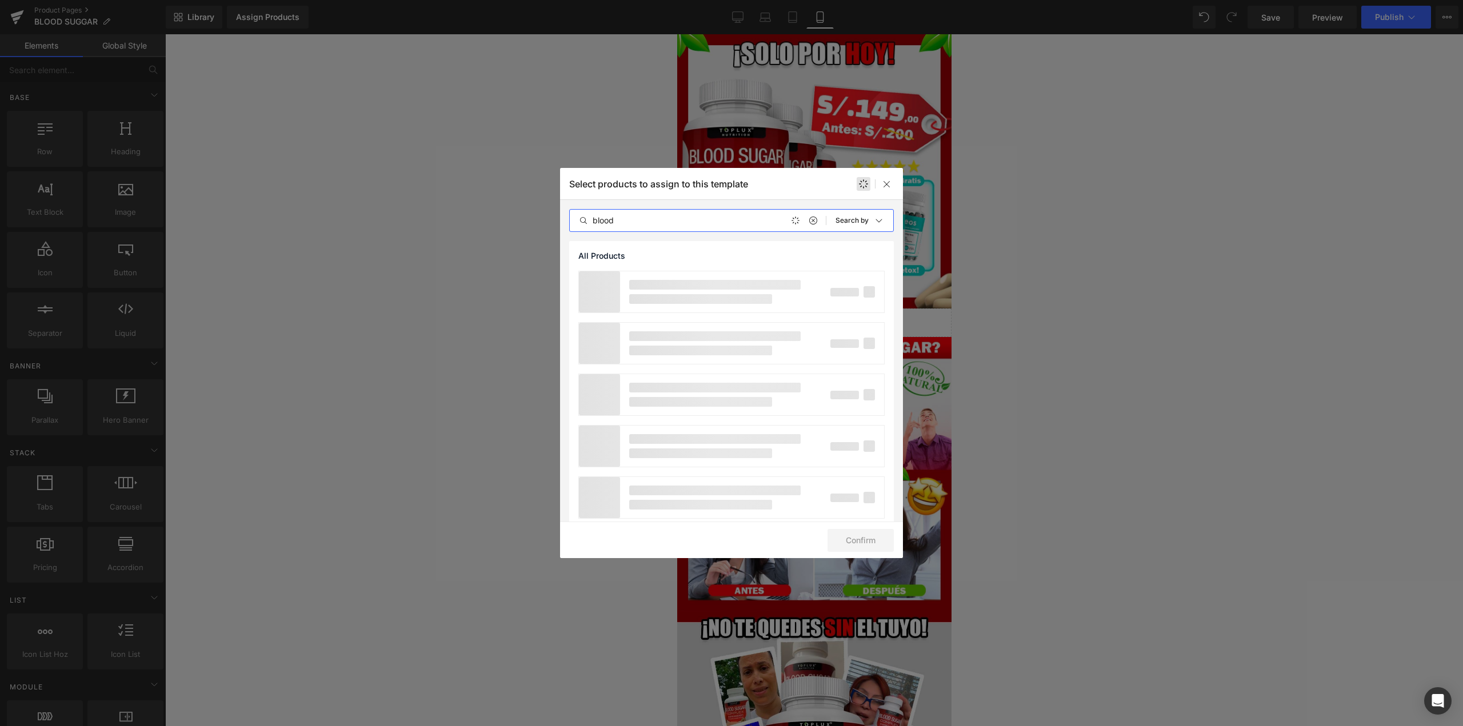
type input "blood"
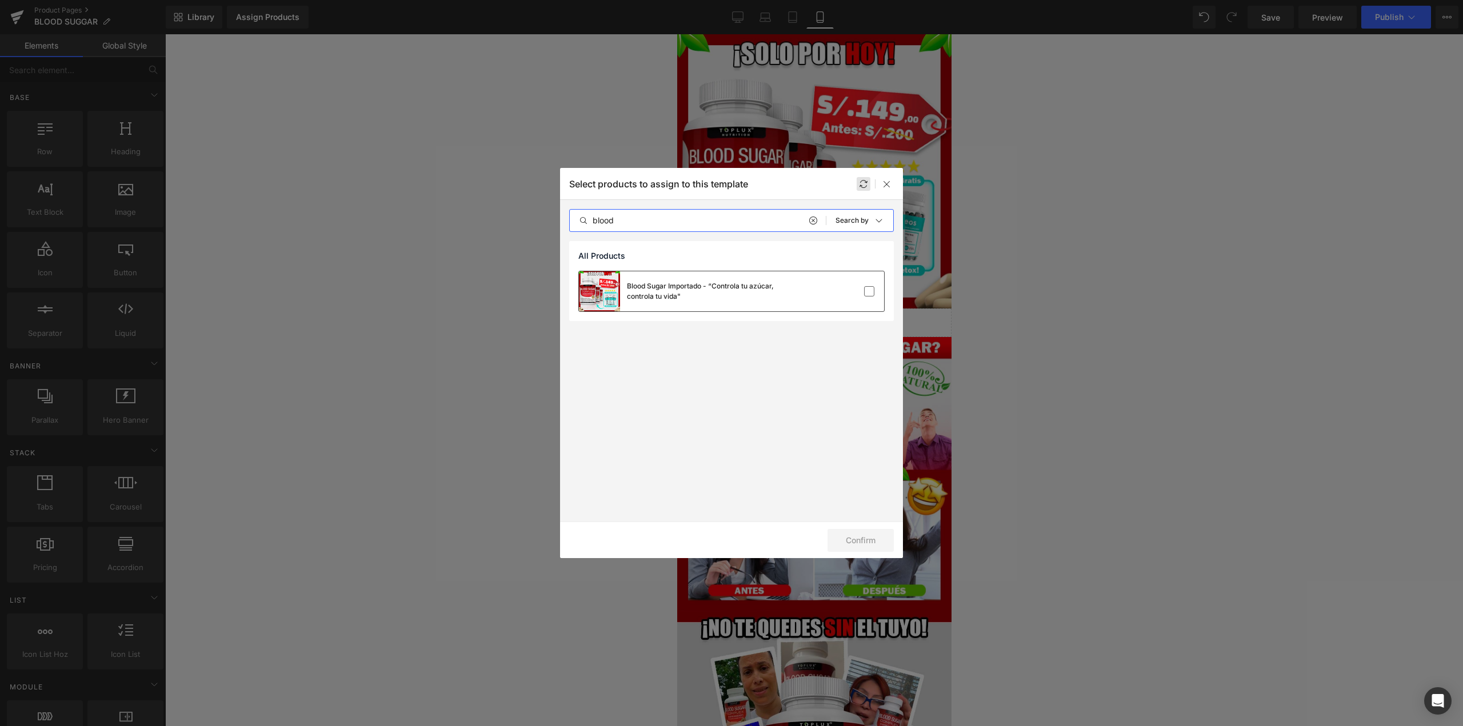
click at [805, 306] on div "Blood Sugar Importado - “Controla tu azúcar, controla tu vida"" at bounding box center [731, 291] width 305 height 40
click at [857, 543] on button "Confirm" at bounding box center [860, 540] width 66 height 23
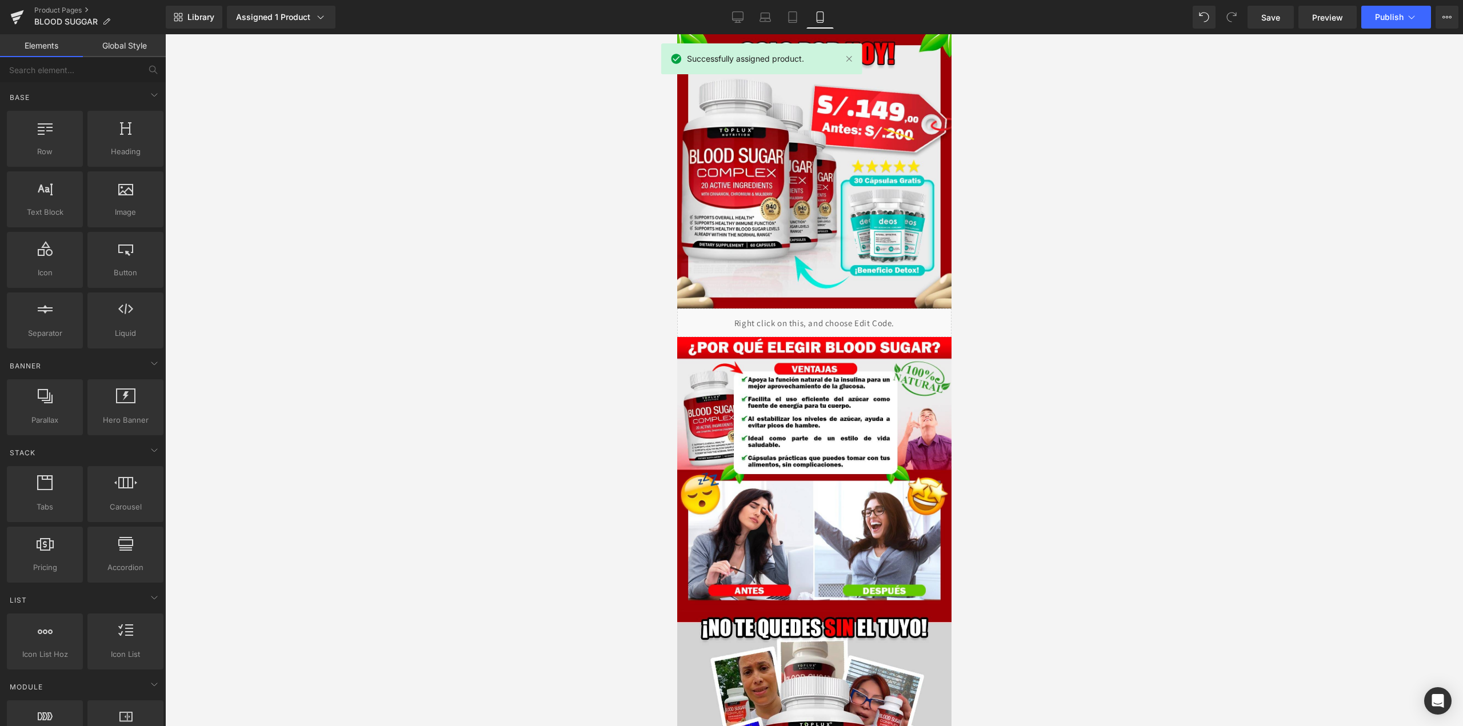
click at [1390, 34] on div "You are previewing how the will restyle your page. You can not edit Elements in…" at bounding box center [731, 373] width 1463 height 746
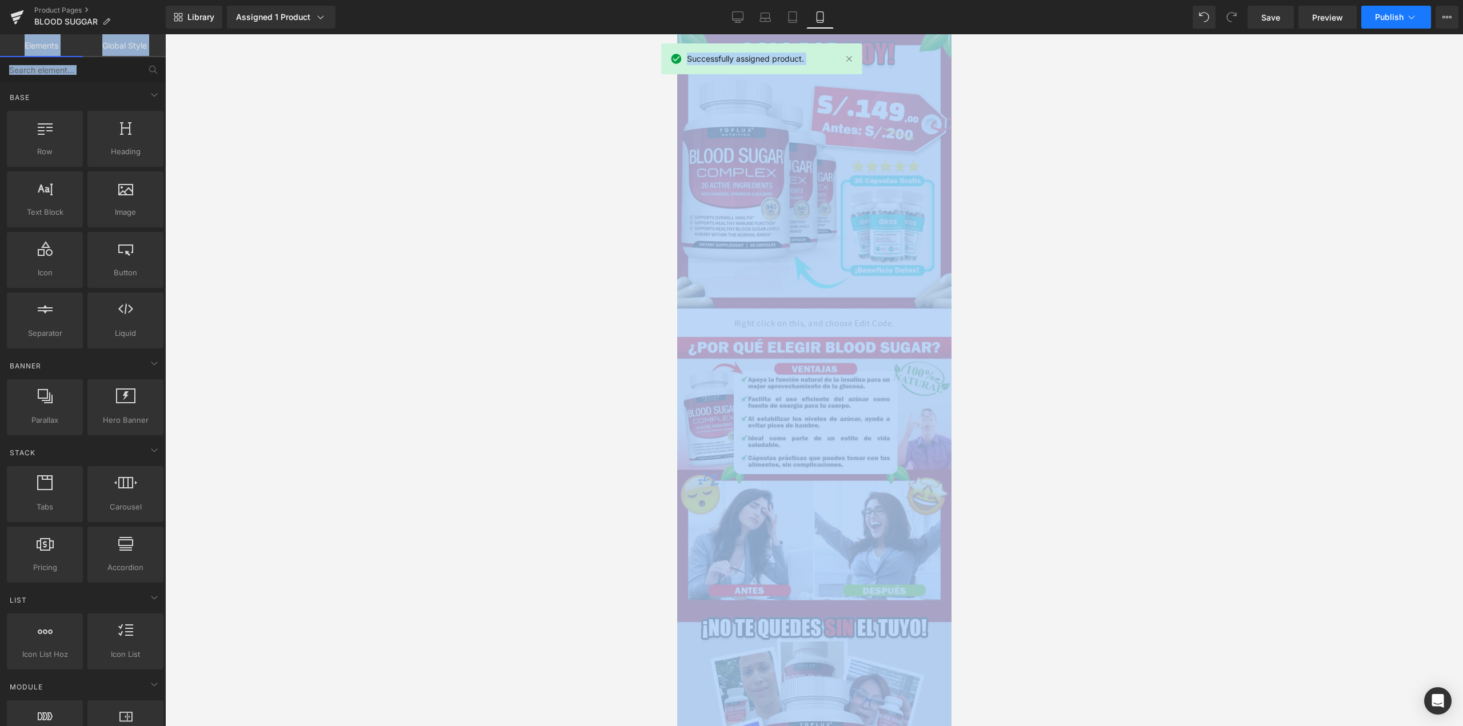
click at [1383, 22] on button "Publish" at bounding box center [1396, 17] width 70 height 23
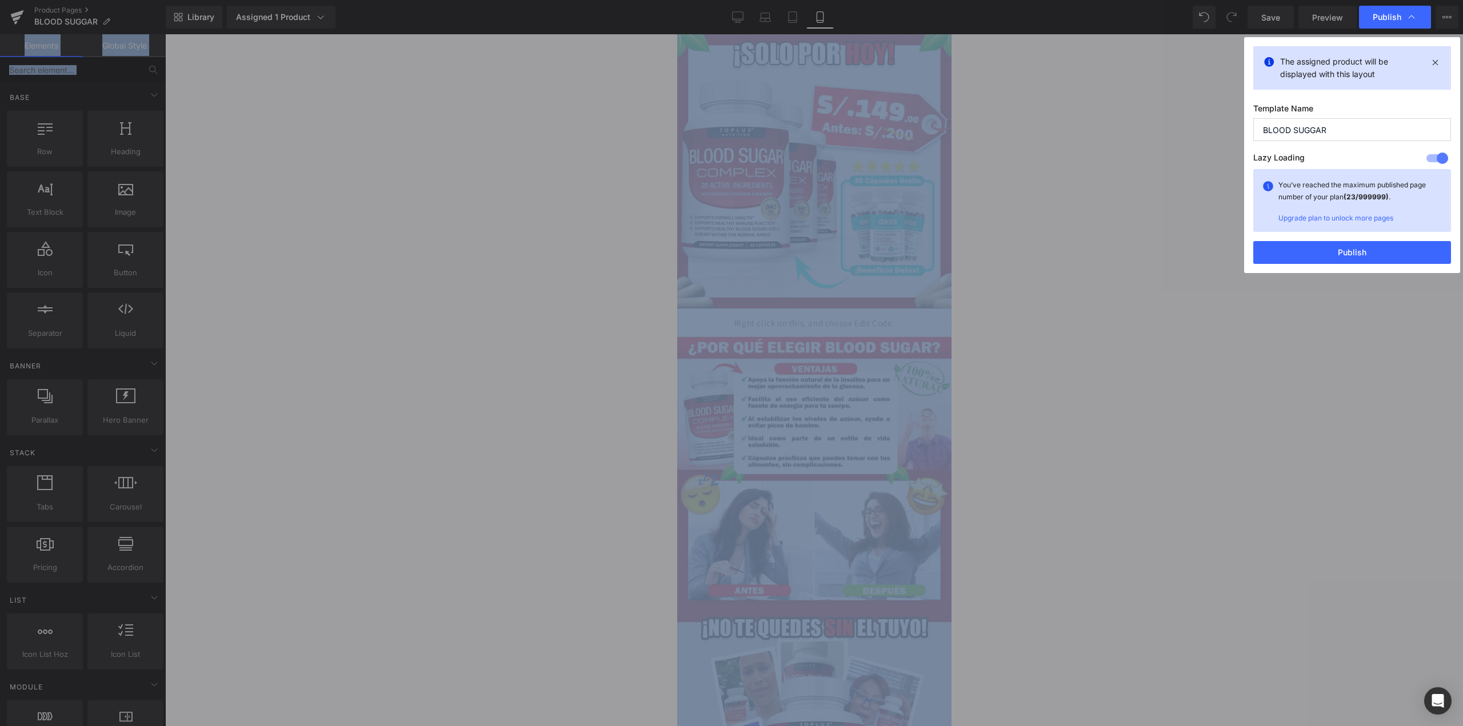
click at [1330, 254] on button "Publish" at bounding box center [1352, 252] width 198 height 23
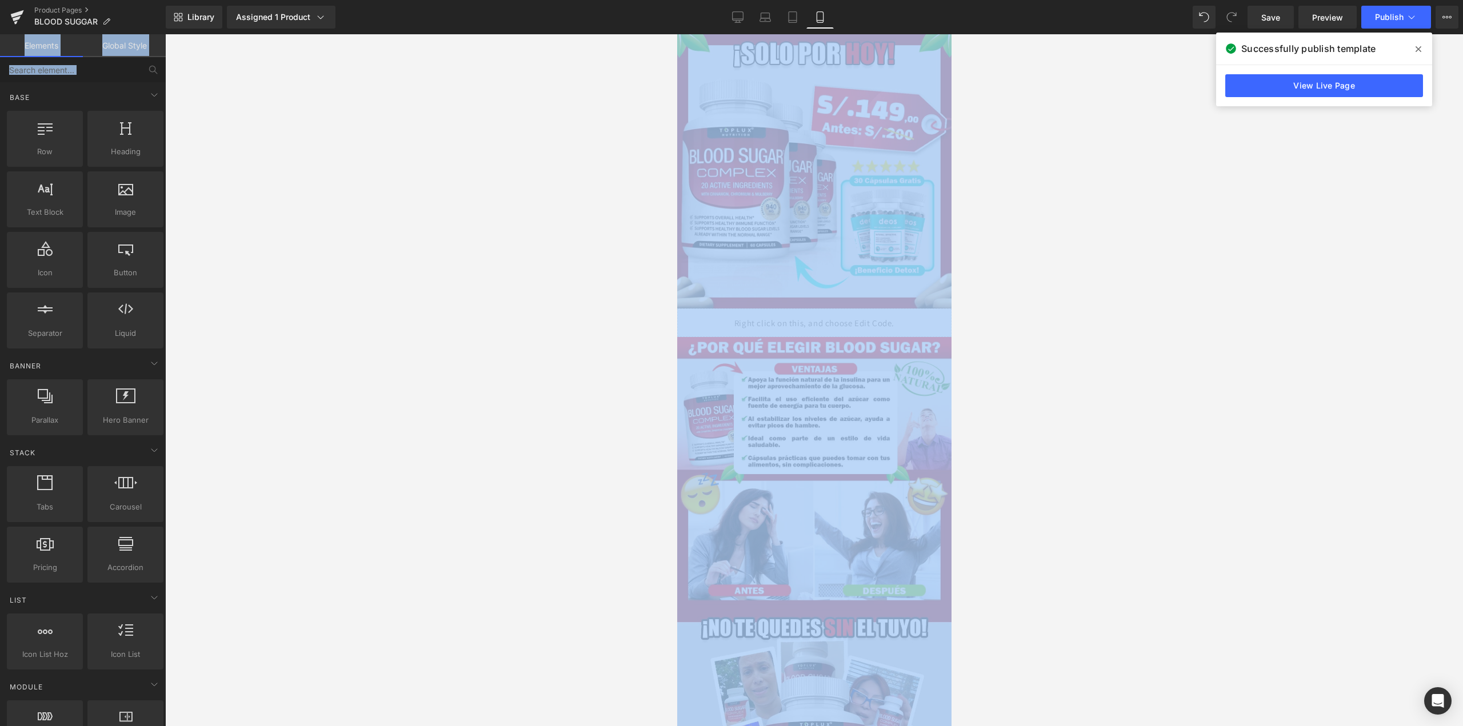
click at [1126, 249] on div at bounding box center [814, 380] width 1298 height 692
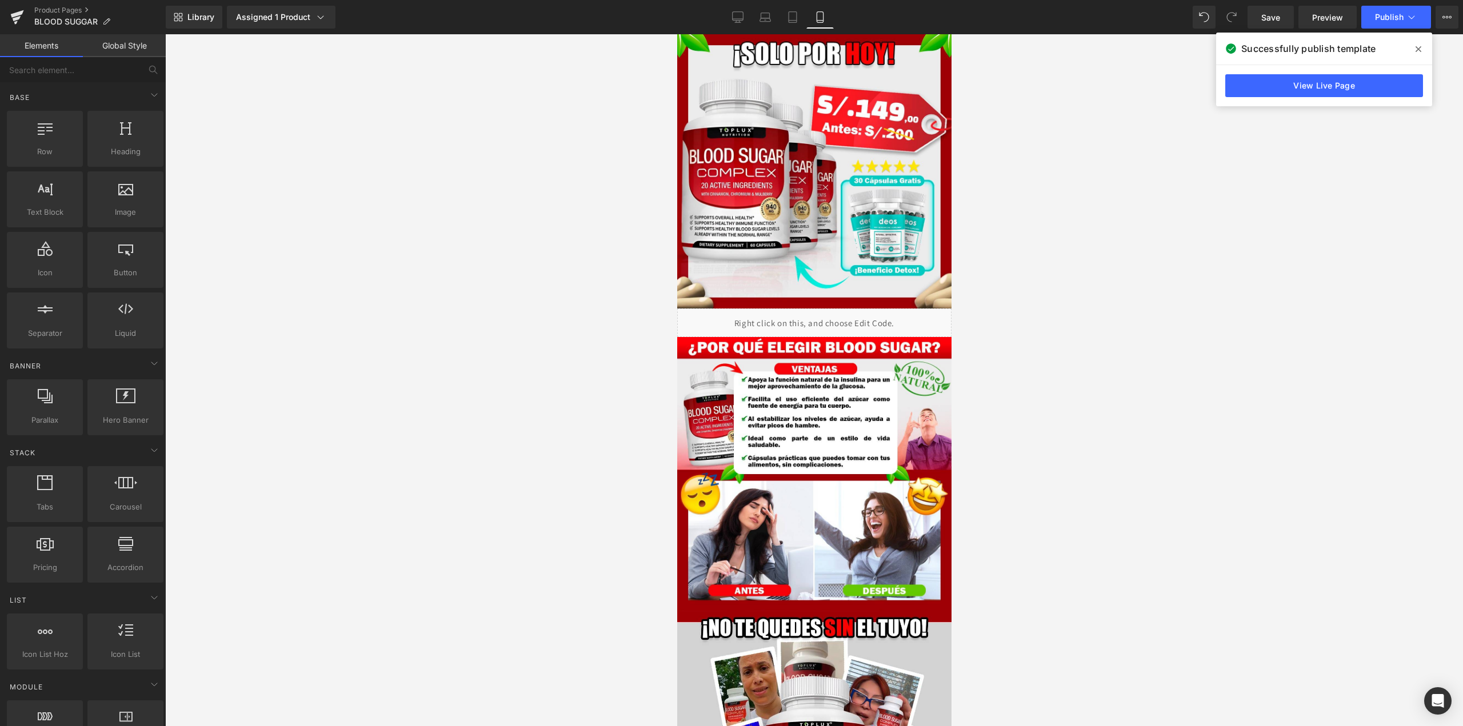
click at [1411, 52] on span at bounding box center [1418, 49] width 18 height 18
